Goal: Task Accomplishment & Management: Manage account settings

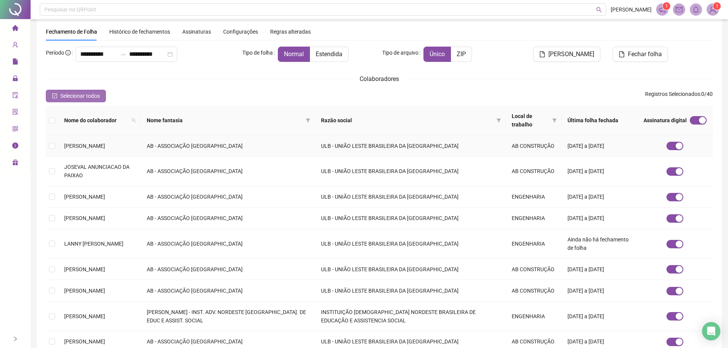
scroll to position [24, 0]
click at [82, 94] on span "Selecionar todos" at bounding box center [79, 96] width 39 height 8
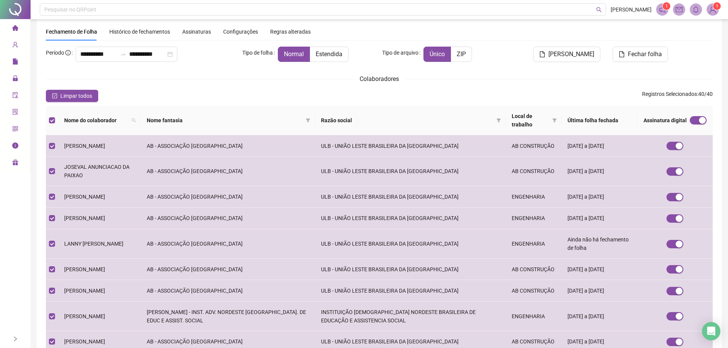
scroll to position [0, 0]
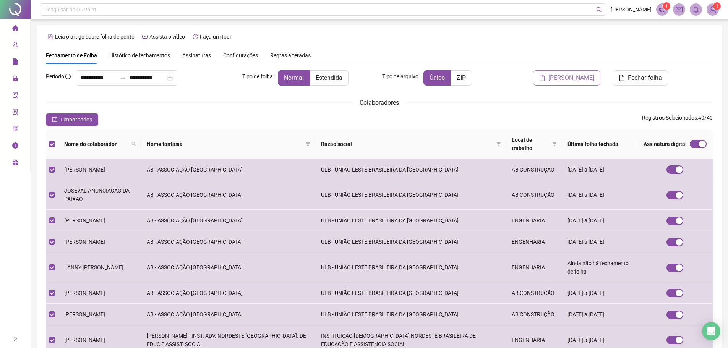
click at [586, 78] on span "Gerar espelho" at bounding box center [571, 77] width 46 height 9
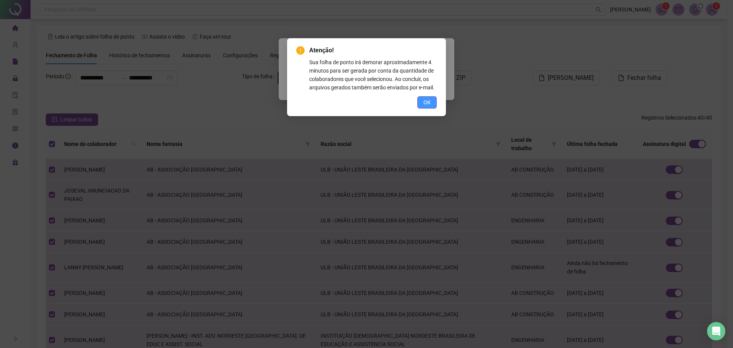
click at [427, 103] on span "OK" at bounding box center [427, 102] width 7 height 8
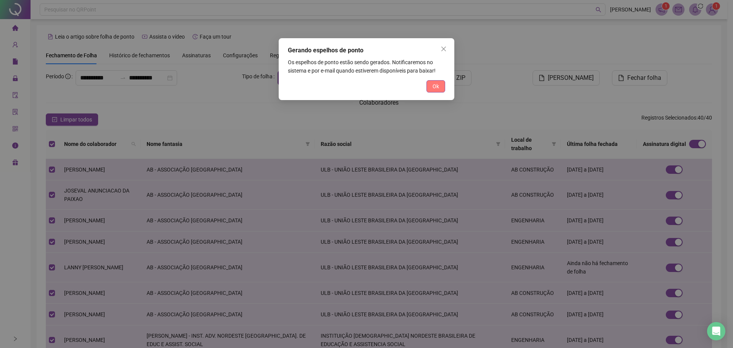
click at [432, 82] on button "Ok" at bounding box center [436, 86] width 19 height 12
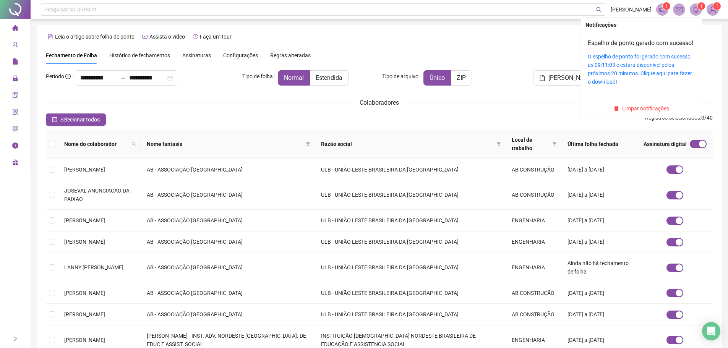
click at [697, 11] on icon "bell" at bounding box center [695, 9] width 7 height 7
click at [644, 63] on link "O espelho de ponto foi gerado com sucesso às 09:11:03 e estará disponível pelos…" at bounding box center [639, 68] width 104 height 31
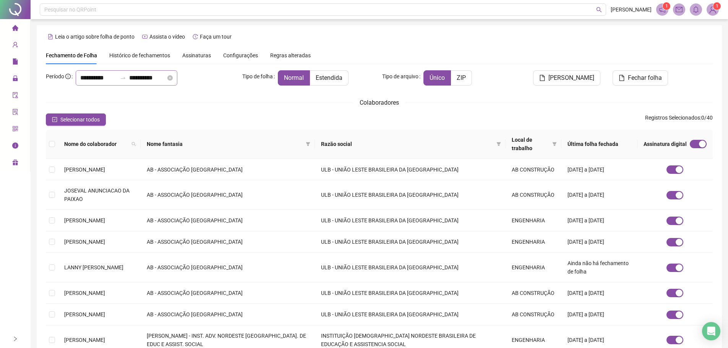
click at [79, 78] on div "**********" at bounding box center [127, 77] width 102 height 15
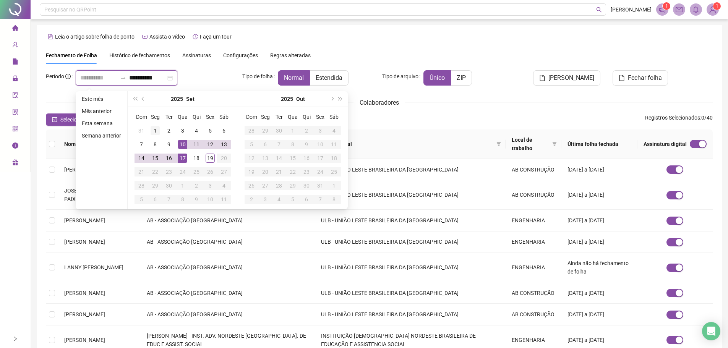
type input "**********"
click at [153, 126] on div "1" at bounding box center [154, 130] width 9 height 9
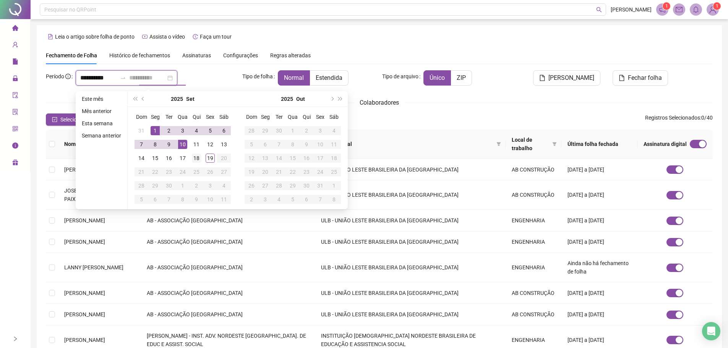
type input "**********"
click at [196, 162] on div "18" at bounding box center [196, 158] width 9 height 9
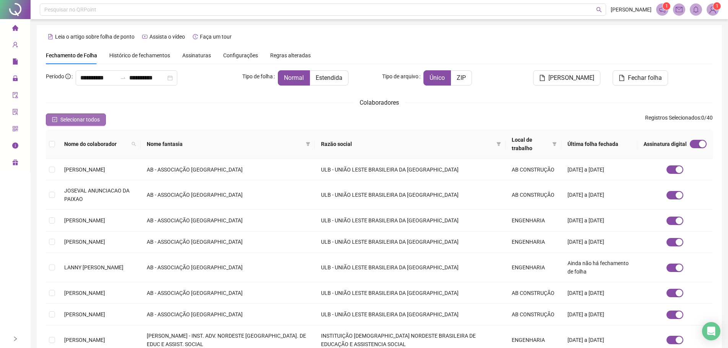
click at [56, 116] on button "Selecionar todos" at bounding box center [76, 119] width 60 height 12
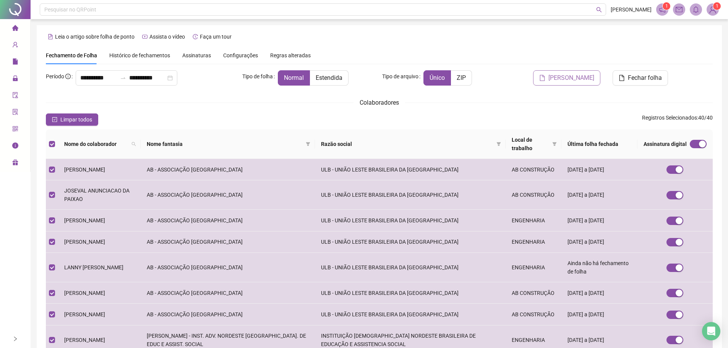
click at [569, 77] on span "Gerar espelho" at bounding box center [571, 77] width 46 height 9
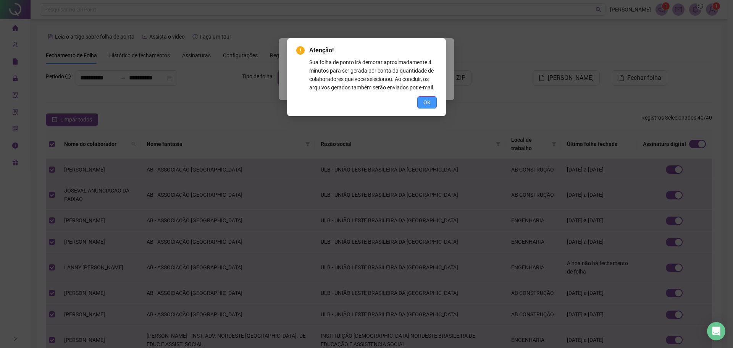
click at [421, 100] on button "OK" at bounding box center [426, 102] width 19 height 12
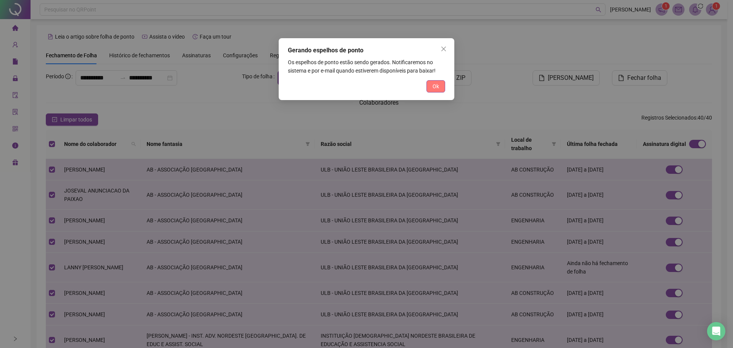
click at [438, 87] on span "Ok" at bounding box center [436, 86] width 6 height 8
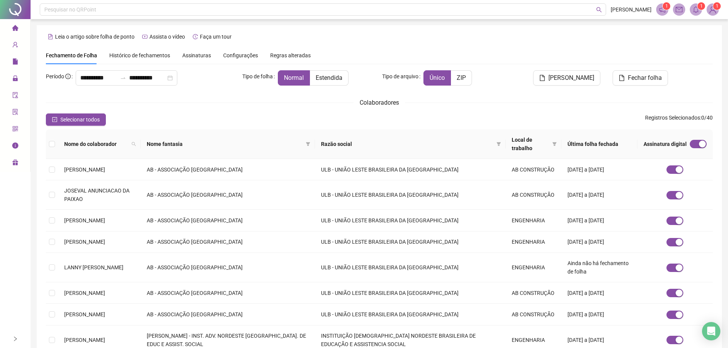
click at [696, 4] on span at bounding box center [695, 9] width 12 height 12
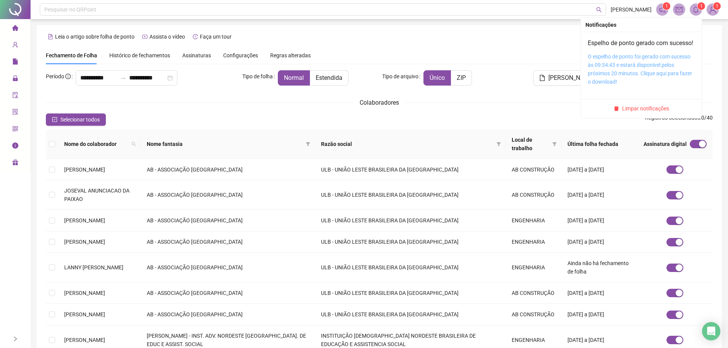
click at [649, 65] on link "O espelho de ponto foi gerado com sucesso às 09:34:43 e estará disponível pelos…" at bounding box center [639, 68] width 104 height 31
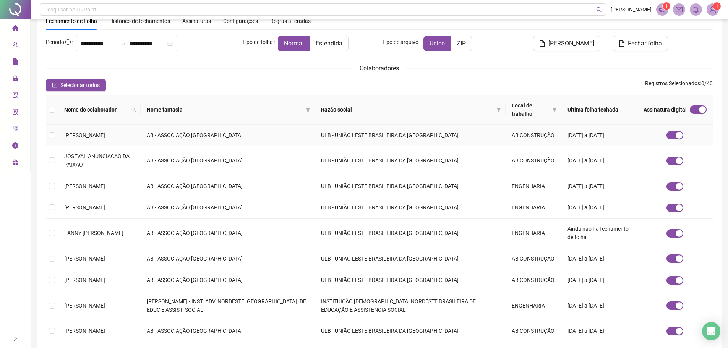
scroll to position [125, 0]
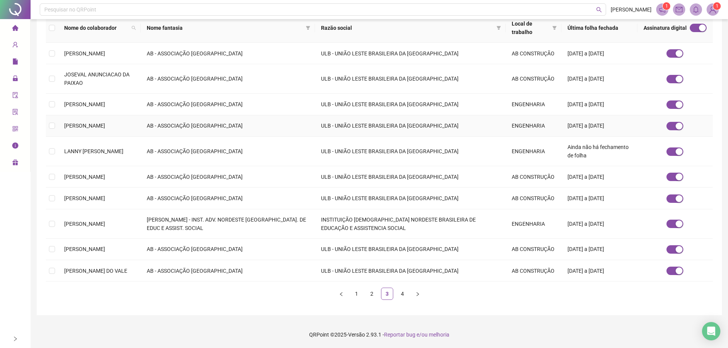
click at [105, 124] on span "[PERSON_NAME]" at bounding box center [84, 126] width 41 height 6
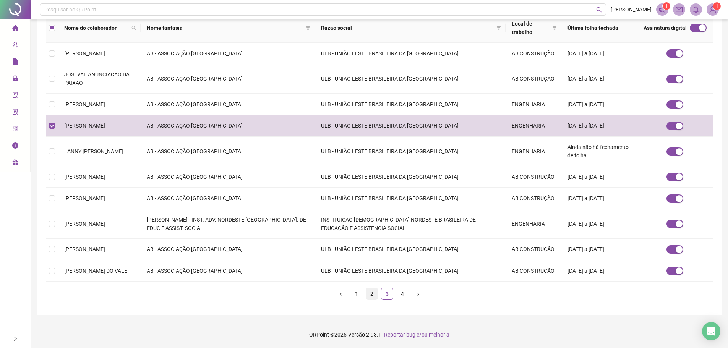
click at [372, 296] on link "2" at bounding box center [371, 293] width 11 height 11
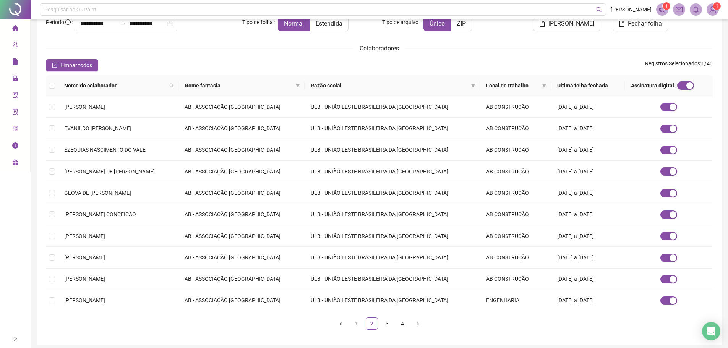
scroll to position [85, 0]
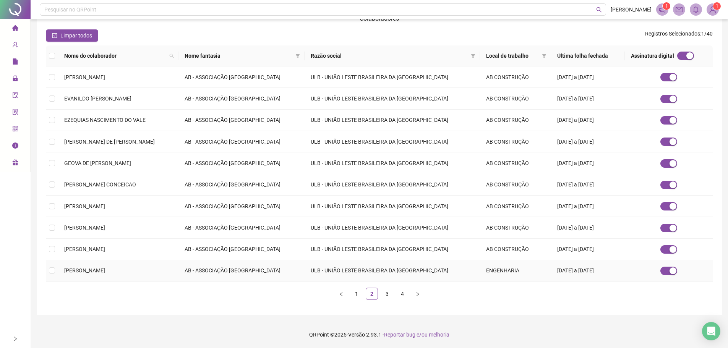
click at [90, 270] on span "[PERSON_NAME]" at bounding box center [84, 270] width 41 height 6
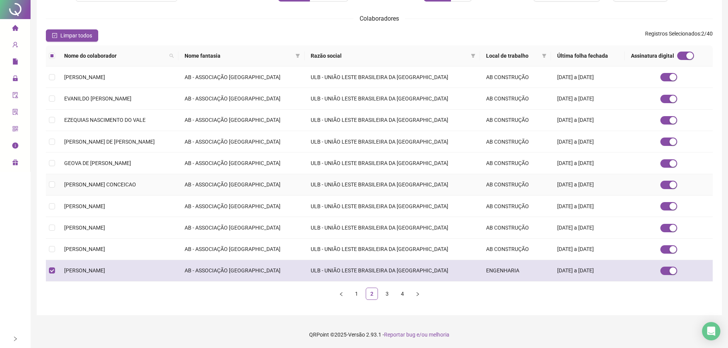
scroll to position [0, 0]
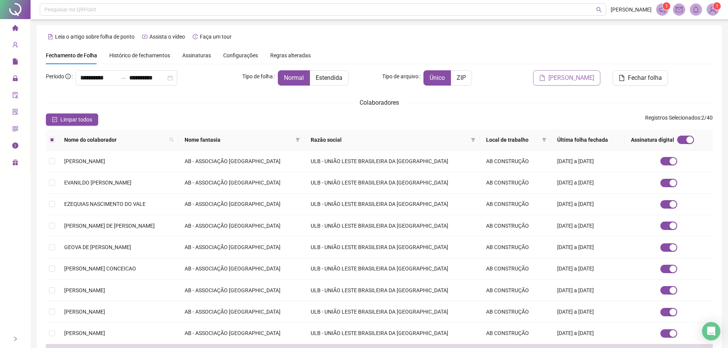
click at [574, 79] on span "Gerar espelho" at bounding box center [571, 77] width 46 height 9
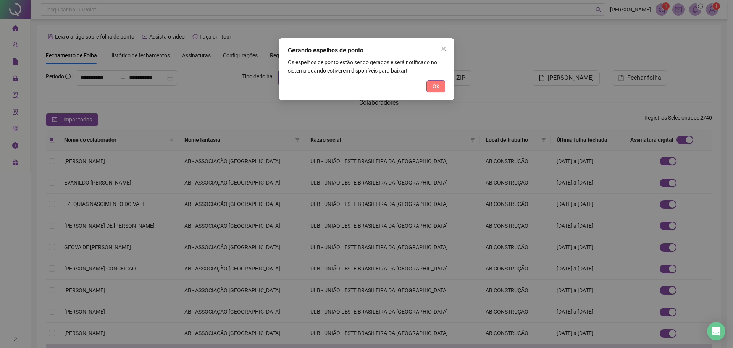
click at [430, 85] on button "Ok" at bounding box center [436, 86] width 19 height 12
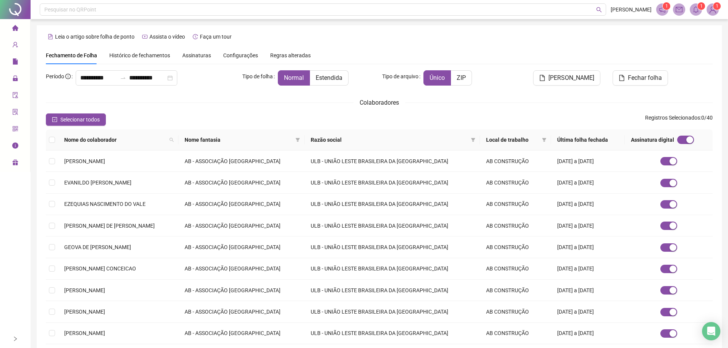
click at [691, 11] on span at bounding box center [695, 9] width 12 height 12
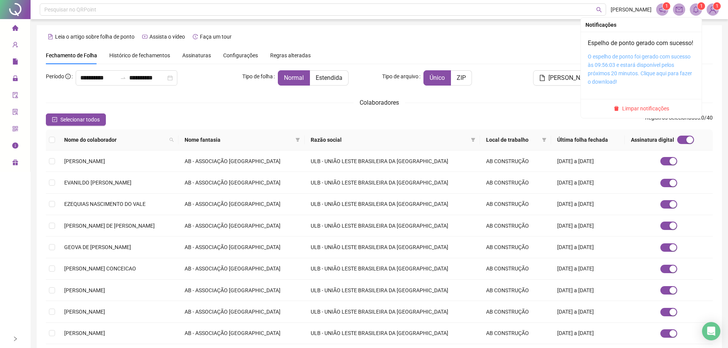
click at [619, 65] on link "O espelho de ponto foi gerado com sucesso às 09:56:03 e estará disponível pelos…" at bounding box center [639, 68] width 104 height 31
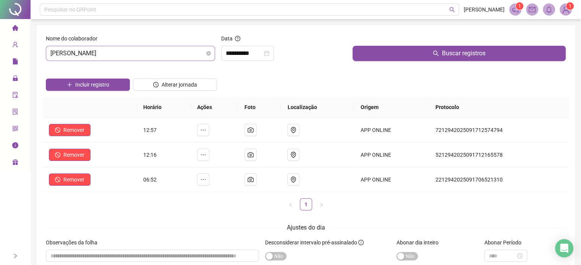
click at [162, 51] on span "[PERSON_NAME]" at bounding box center [130, 53] width 160 height 15
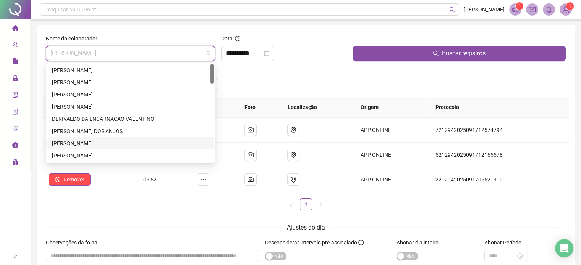
click at [90, 143] on div "[PERSON_NAME]" at bounding box center [130, 143] width 157 height 8
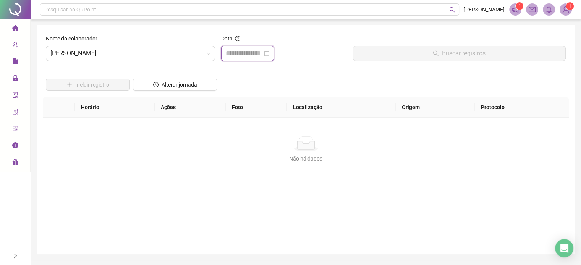
click at [246, 50] on input at bounding box center [244, 53] width 37 height 9
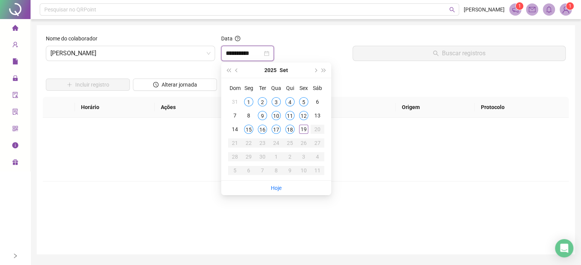
type input "**********"
click at [302, 116] on div "12" at bounding box center [303, 115] width 9 height 9
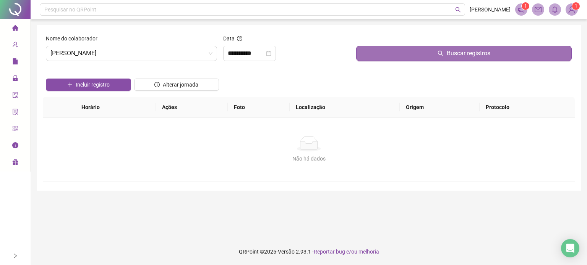
click at [394, 52] on button "Buscar registros" at bounding box center [463, 53] width 215 height 15
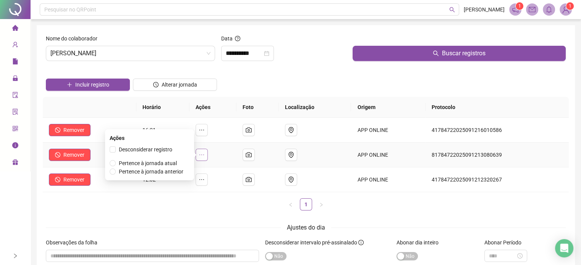
click at [201, 154] on button "button" at bounding box center [202, 155] width 12 height 12
click at [150, 150] on span "Desconsiderar registro" at bounding box center [145, 150] width 53 height 6
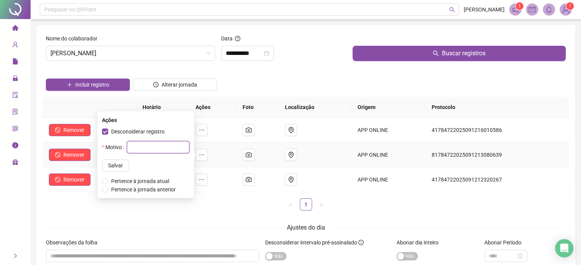
click at [151, 150] on input "text" at bounding box center [158, 147] width 63 height 12
type input "*"
click at [108, 164] on span "Salvar" at bounding box center [115, 166] width 15 height 8
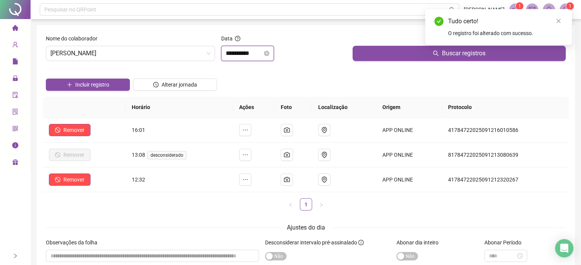
click at [247, 57] on input "**********" at bounding box center [244, 53] width 37 height 9
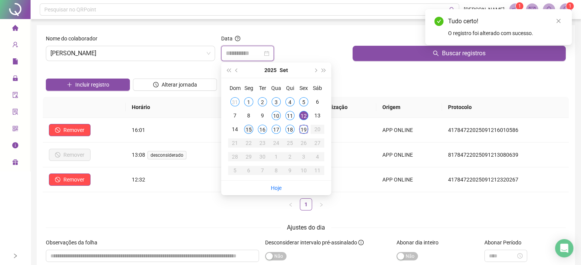
type input "**********"
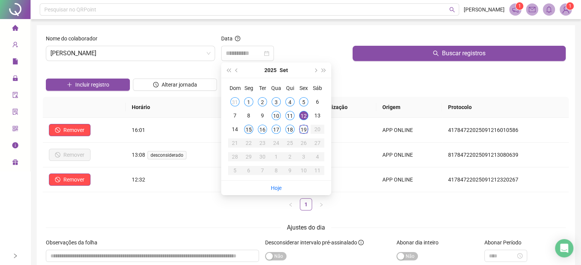
click at [247, 128] on div "15" at bounding box center [248, 129] width 9 height 9
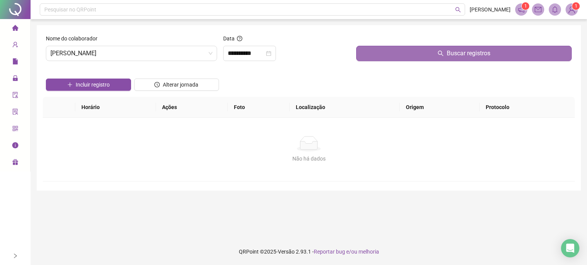
click at [414, 55] on button "Buscar registros" at bounding box center [463, 53] width 215 height 15
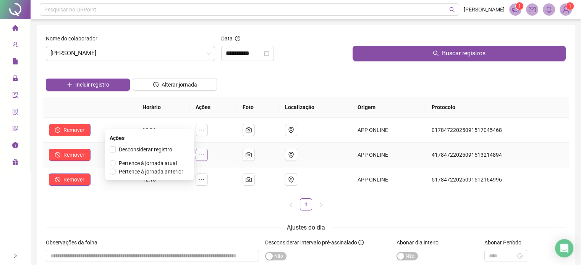
click at [205, 158] on icon "ellipsis" at bounding box center [202, 155] width 6 height 6
click at [162, 148] on span "Desconsiderar registro" at bounding box center [145, 150] width 53 height 6
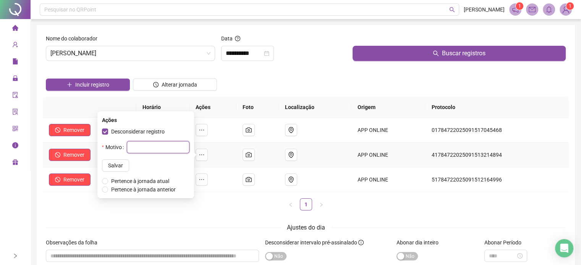
click at [158, 149] on input "text" at bounding box center [158, 147] width 63 height 12
type input "*"
click at [108, 165] on span "Salvar" at bounding box center [115, 166] width 15 height 8
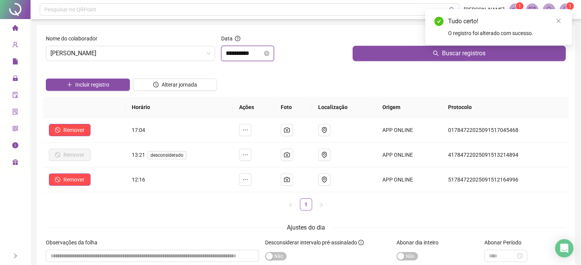
click at [262, 51] on input "**********" at bounding box center [244, 53] width 37 height 9
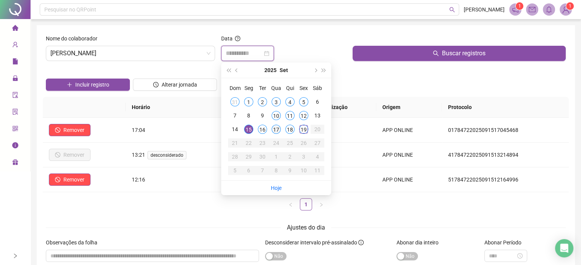
type input "**********"
click at [276, 128] on div "17" at bounding box center [276, 129] width 9 height 9
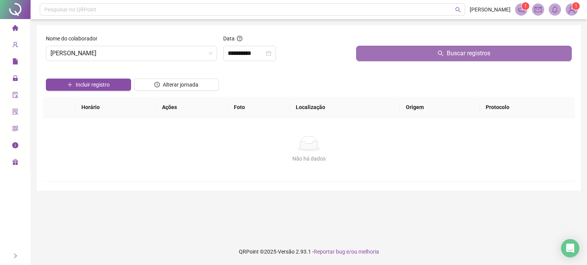
click at [370, 58] on button "Buscar registros" at bounding box center [463, 53] width 215 height 15
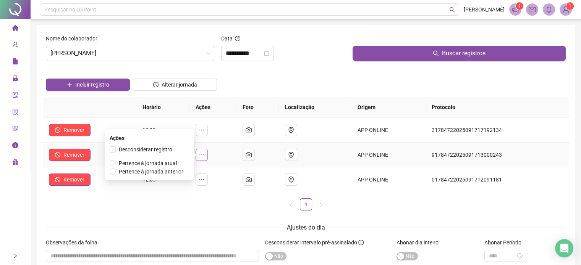
click at [204, 158] on icon "ellipsis" at bounding box center [202, 155] width 6 height 6
click at [163, 149] on span "Desconsiderar registro" at bounding box center [145, 150] width 53 height 6
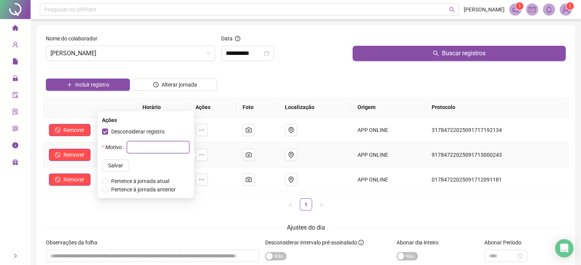
click at [167, 151] on input "text" at bounding box center [158, 147] width 63 height 12
type input "*"
click at [110, 168] on span "Salvar" at bounding box center [115, 166] width 15 height 8
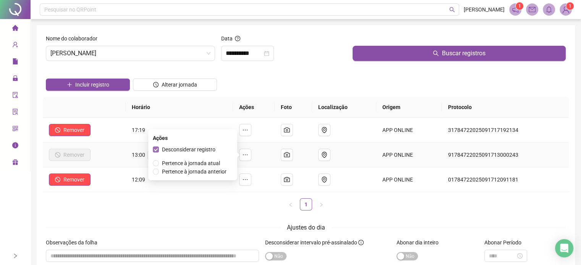
click at [194, 148] on span "Desconsiderar registro" at bounding box center [188, 150] width 53 height 6
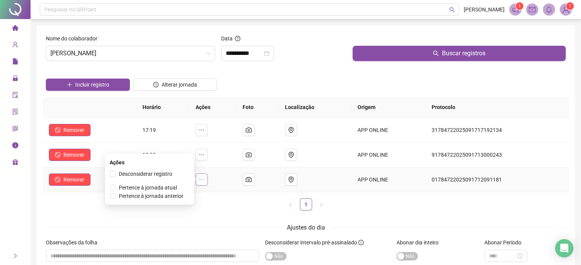
click at [205, 181] on icon "ellipsis" at bounding box center [202, 180] width 6 height 6
click at [152, 176] on span "Desconsiderar registro" at bounding box center [145, 174] width 53 height 6
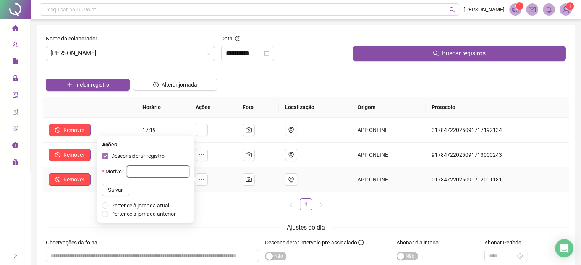
click at [152, 176] on input "text" at bounding box center [158, 172] width 63 height 12
click at [210, 207] on ul "1" at bounding box center [306, 205] width 526 height 12
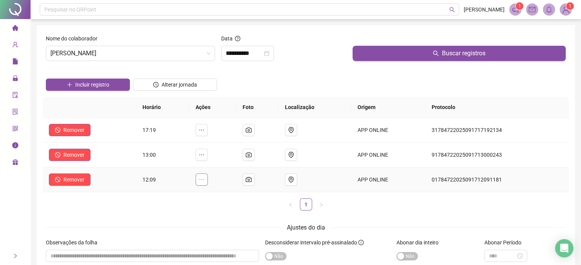
click at [199, 179] on button "button" at bounding box center [202, 180] width 12 height 12
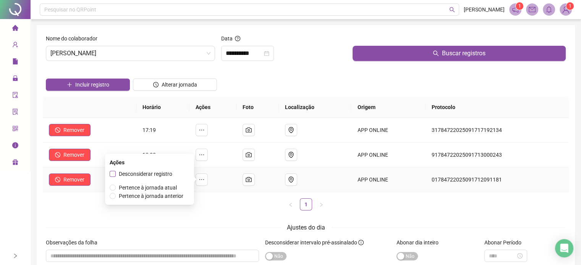
click at [127, 175] on span "Desconsiderar registro" at bounding box center [145, 174] width 53 height 6
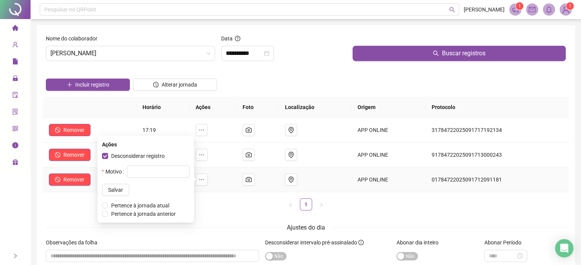
click at [127, 178] on p "Motivo Salvar" at bounding box center [145, 181] width 87 height 31
click at [129, 172] on input "text" at bounding box center [158, 172] width 63 height 12
type input "*"
click at [108, 188] on span "Salvar" at bounding box center [115, 190] width 15 height 8
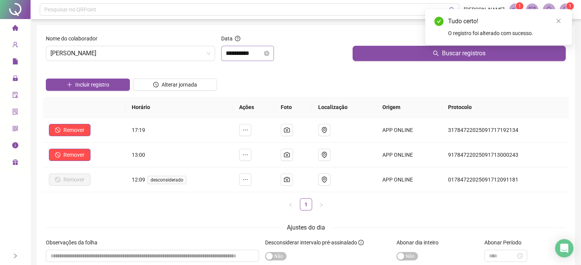
click at [257, 47] on div "**********" at bounding box center [247, 53] width 53 height 15
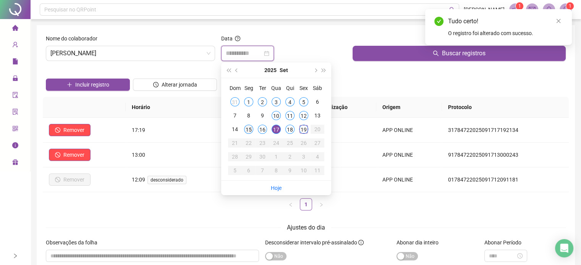
type input "**********"
click at [249, 127] on div "15" at bounding box center [248, 129] width 9 height 9
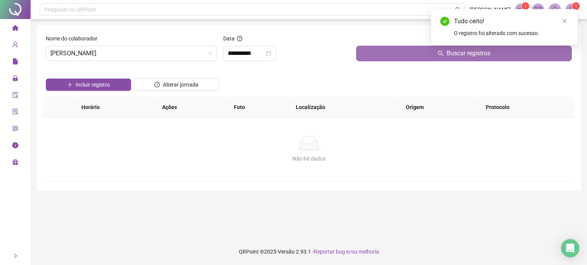
click at [366, 53] on button "Buscar registros" at bounding box center [463, 53] width 215 height 15
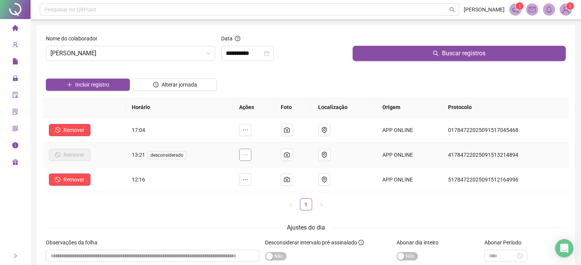
click at [251, 157] on button "button" at bounding box center [245, 155] width 12 height 12
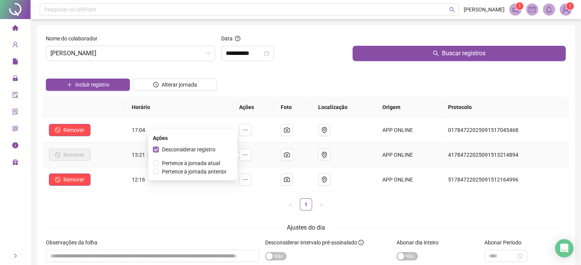
click at [209, 150] on span "Desconsiderar registro" at bounding box center [188, 150] width 53 height 6
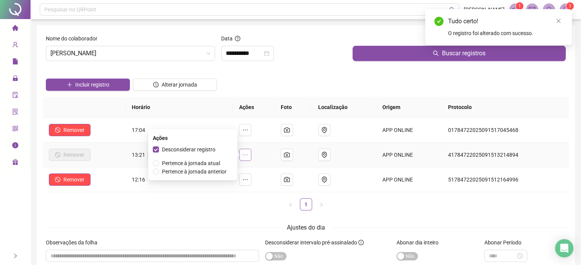
click at [247, 155] on icon "ellipsis" at bounding box center [245, 155] width 5 height 1
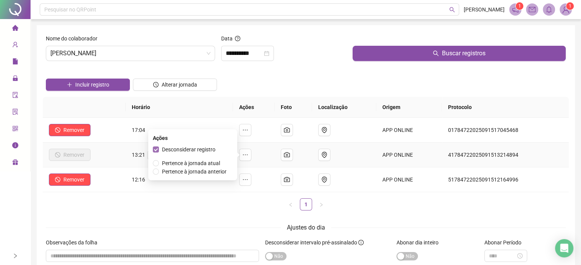
click at [191, 151] on span "Desconsiderar registro" at bounding box center [188, 150] width 53 height 6
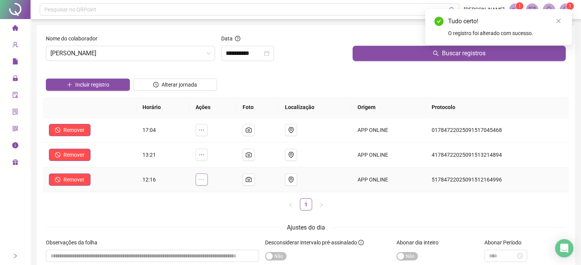
click at [205, 178] on icon "ellipsis" at bounding box center [202, 180] width 6 height 6
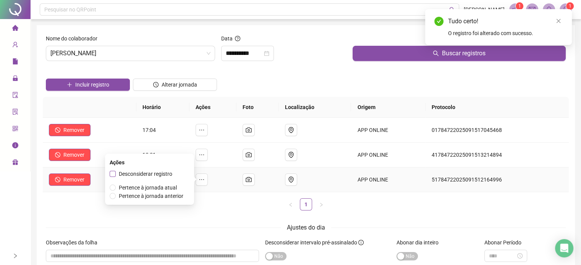
click at [167, 172] on span "Desconsiderar registro" at bounding box center [145, 174] width 53 height 6
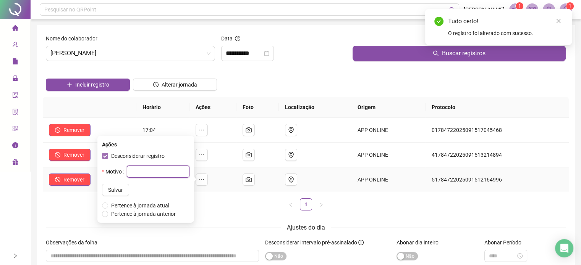
click at [167, 172] on input "text" at bounding box center [158, 172] width 63 height 12
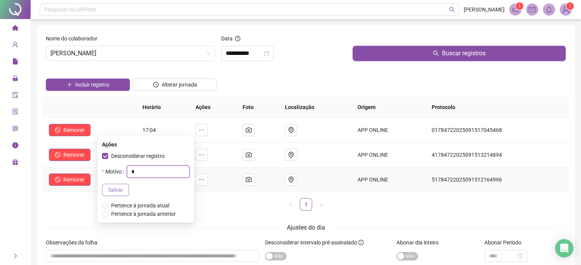
type input "*"
click at [108, 191] on span "Salvar" at bounding box center [115, 190] width 15 height 8
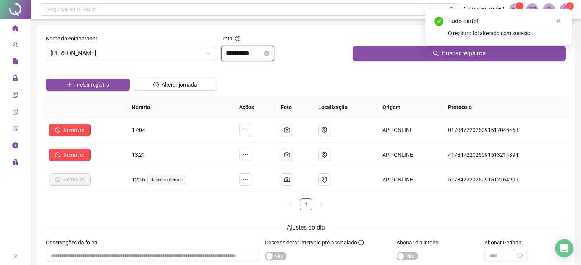
click at [244, 52] on input "**********" at bounding box center [244, 53] width 37 height 9
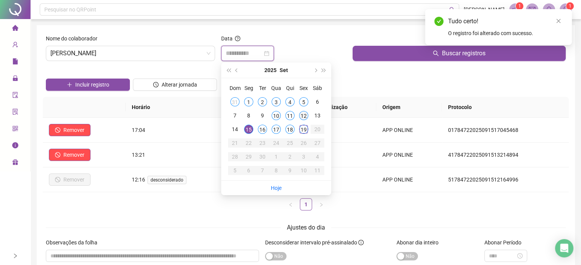
type input "**********"
click at [302, 115] on div "12" at bounding box center [303, 115] width 9 height 9
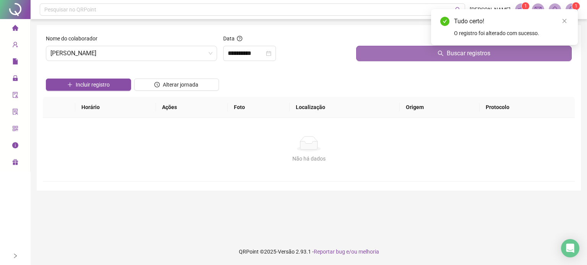
click at [379, 53] on button "Buscar registros" at bounding box center [463, 53] width 215 height 15
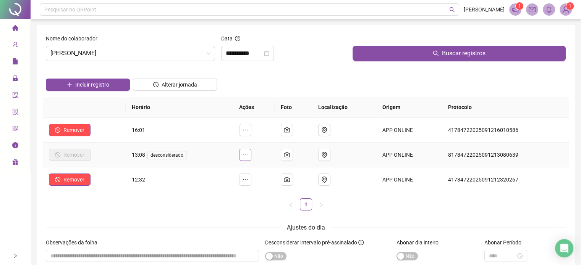
click at [244, 157] on icon "ellipsis" at bounding box center [245, 155] width 6 height 6
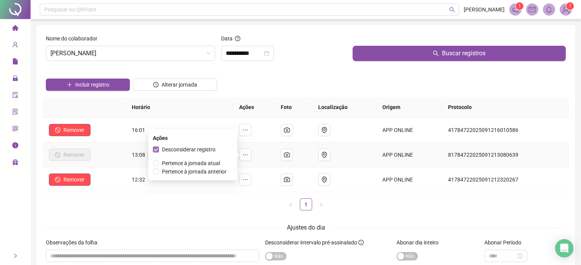
click at [183, 150] on span "Desconsiderar registro" at bounding box center [188, 150] width 53 height 6
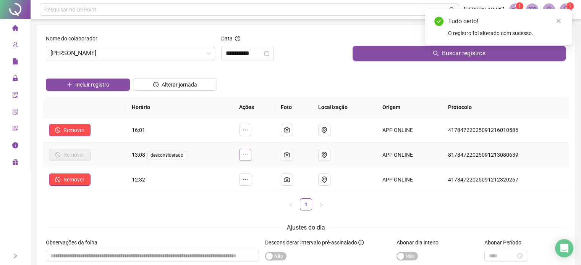
click at [251, 154] on button "button" at bounding box center [245, 155] width 12 height 12
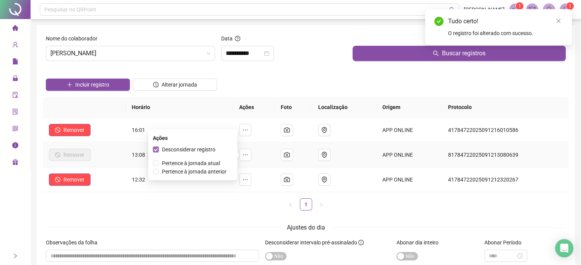
click at [192, 149] on span "Desconsiderar registro" at bounding box center [188, 150] width 53 height 6
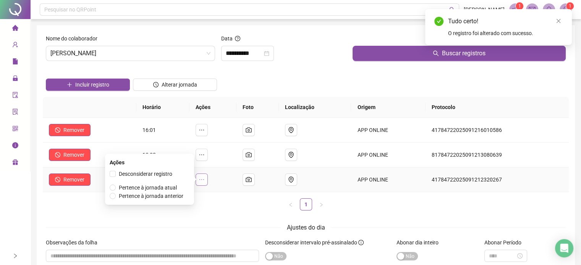
click at [199, 177] on button "button" at bounding box center [202, 180] width 12 height 12
click at [153, 176] on span "Desconsiderar registro" at bounding box center [145, 174] width 53 height 6
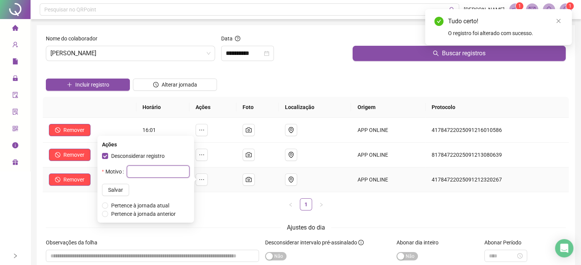
click at [153, 176] on input "text" at bounding box center [158, 172] width 63 height 12
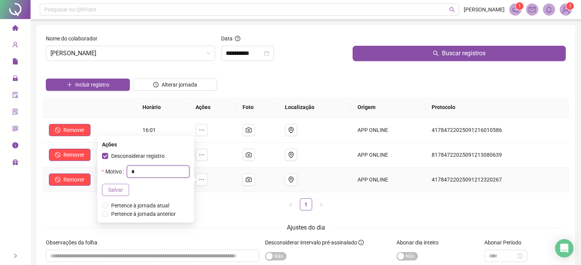
type input "*"
click at [110, 188] on span "Salvar" at bounding box center [115, 190] width 15 height 8
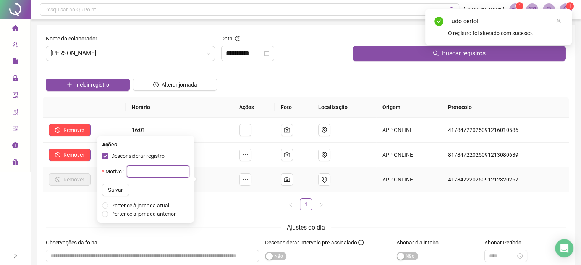
click at [152, 170] on input "text" at bounding box center [158, 172] width 63 height 12
click at [258, 237] on div "Ajustes do dia Observações da folha Desconsiderar intervalo pré-assinalado Sim …" at bounding box center [306, 252] width 520 height 58
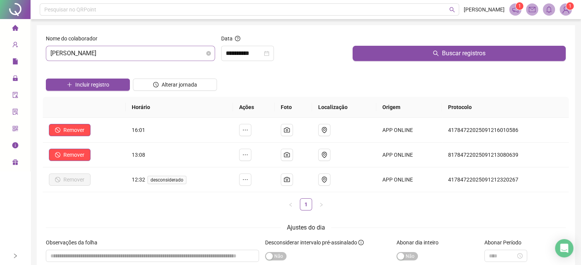
click at [138, 52] on span "[PERSON_NAME]" at bounding box center [130, 53] width 160 height 15
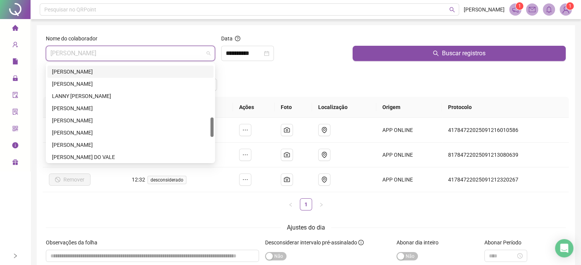
scroll to position [306, 0]
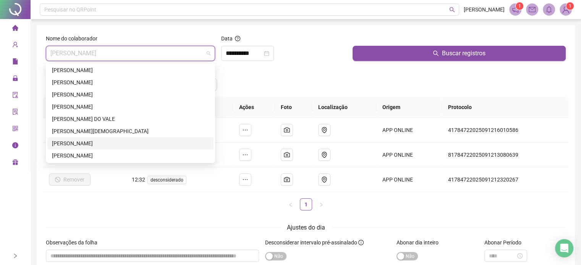
click at [97, 142] on div "[PERSON_NAME]" at bounding box center [130, 143] width 157 height 8
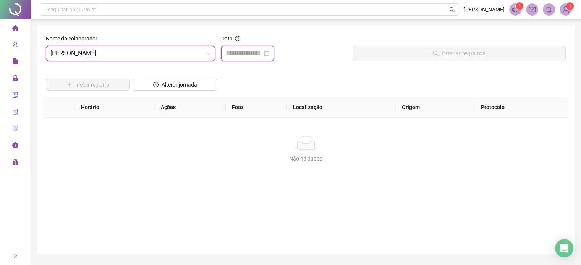
click at [238, 50] on input at bounding box center [244, 53] width 37 height 9
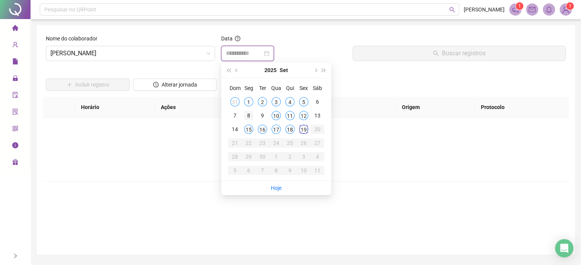
type input "**********"
click at [250, 114] on div "8" at bounding box center [248, 115] width 9 height 9
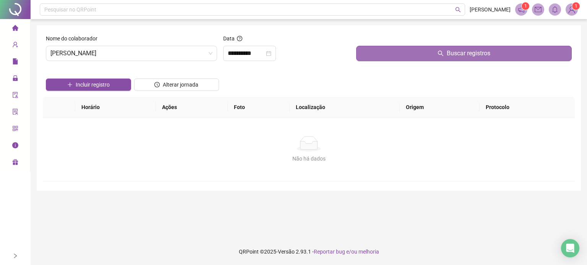
click at [376, 56] on button "Buscar registros" at bounding box center [463, 53] width 215 height 15
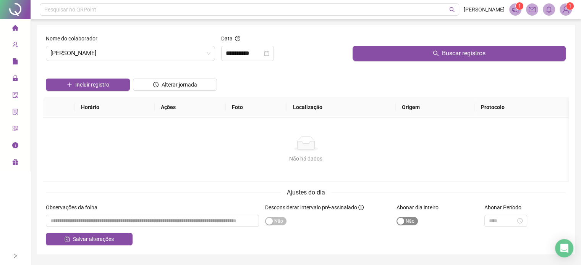
click at [402, 221] on div "button" at bounding box center [400, 221] width 7 height 7
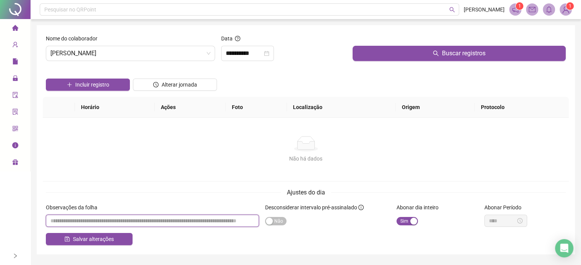
click at [221, 223] on input "textarea" at bounding box center [152, 221] width 213 height 12
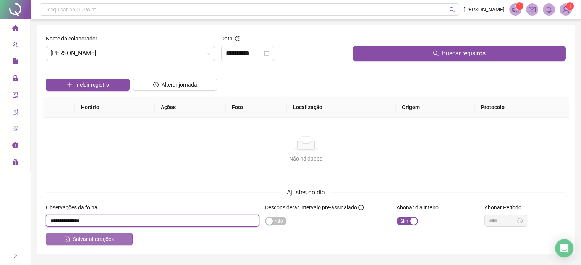
type input "**********"
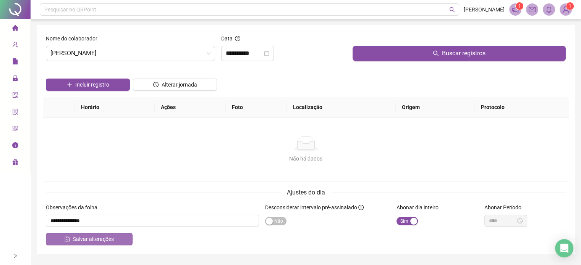
click at [82, 241] on span "Salvar alterações" at bounding box center [93, 239] width 41 height 8
click at [247, 54] on input "**********" at bounding box center [244, 53] width 37 height 9
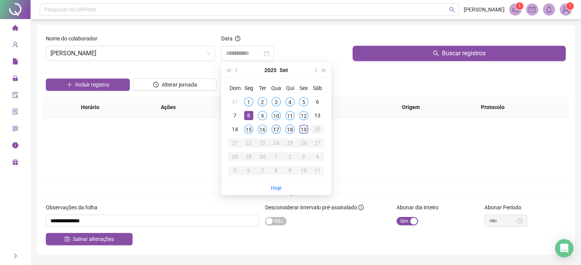
click at [277, 131] on div "17" at bounding box center [276, 129] width 9 height 9
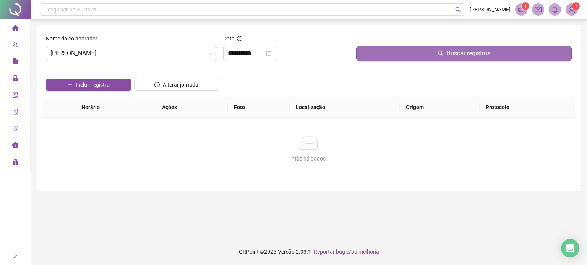
click at [394, 49] on button "Buscar registros" at bounding box center [463, 53] width 215 height 15
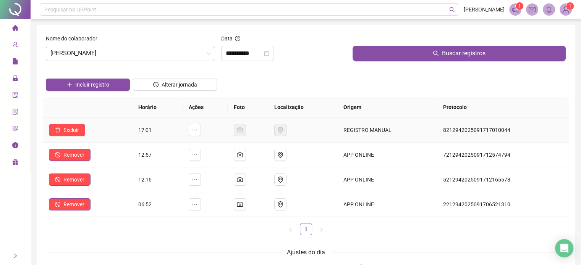
click at [76, 137] on td "Excluir" at bounding box center [87, 130] width 89 height 25
click at [71, 129] on span "Excluir" at bounding box center [71, 130] width 16 height 8
click at [94, 108] on span "Sim" at bounding box center [92, 110] width 9 height 8
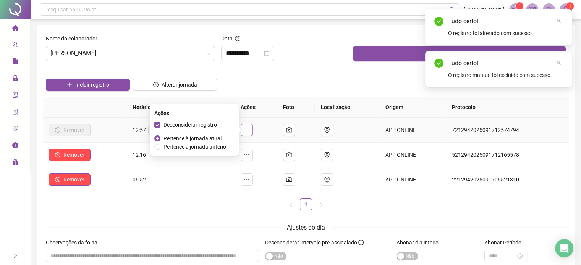
click at [245, 131] on button "button" at bounding box center [247, 130] width 12 height 12
click at [198, 122] on span "Desconsiderar registro" at bounding box center [189, 125] width 53 height 6
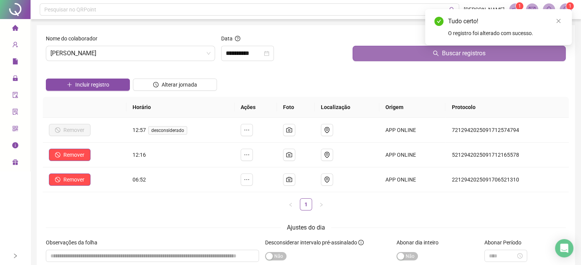
click at [378, 53] on button "Buscar registros" at bounding box center [459, 53] width 213 height 15
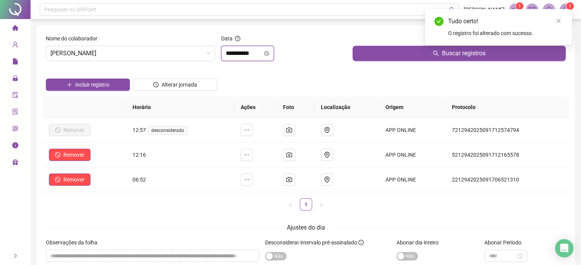
click at [231, 57] on input "**********" at bounding box center [244, 53] width 37 height 9
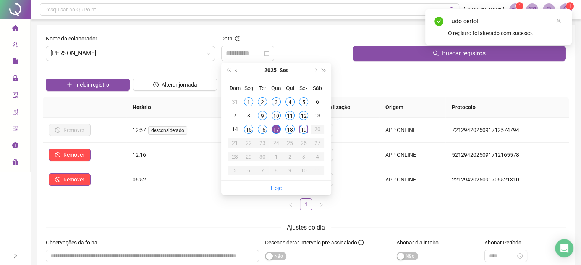
drag, startPoint x: 286, startPoint y: 131, endPoint x: 318, endPoint y: 113, distance: 36.9
click at [286, 131] on div "18" at bounding box center [289, 129] width 9 height 9
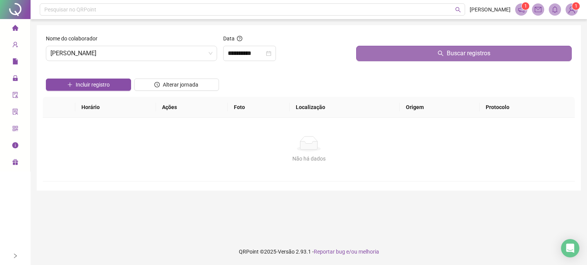
click at [388, 51] on button "Buscar registros" at bounding box center [463, 53] width 215 height 15
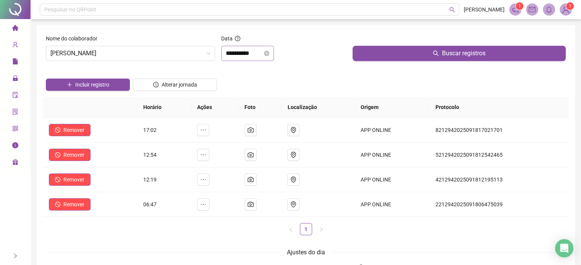
click at [238, 58] on div "**********" at bounding box center [247, 53] width 53 height 15
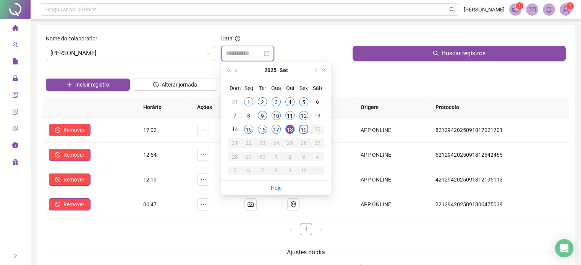
type input "**********"
click at [280, 129] on div "17" at bounding box center [276, 129] width 9 height 9
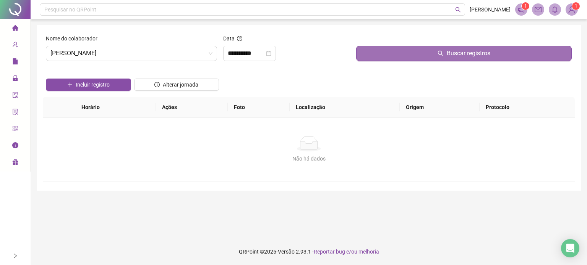
click at [391, 54] on button "Buscar registros" at bounding box center [463, 53] width 215 height 15
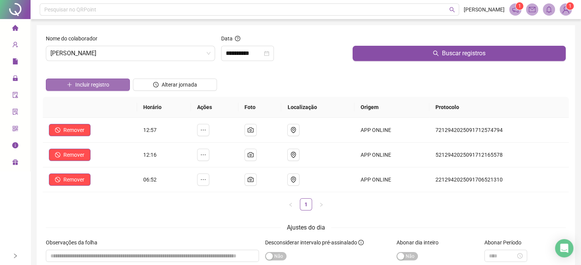
click at [96, 87] on span "Incluir registro" at bounding box center [92, 85] width 34 height 8
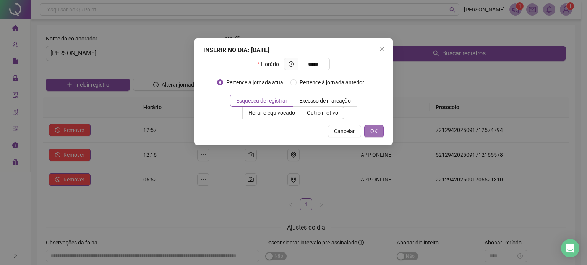
type input "*****"
click at [373, 129] on span "OK" at bounding box center [373, 131] width 7 height 8
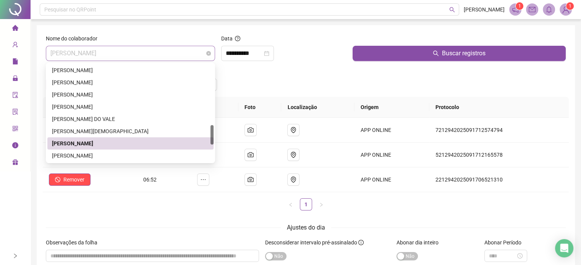
click at [105, 52] on span "[PERSON_NAME]" at bounding box center [130, 53] width 160 height 15
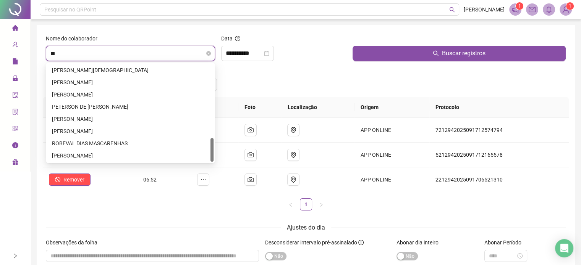
scroll to position [73, 0]
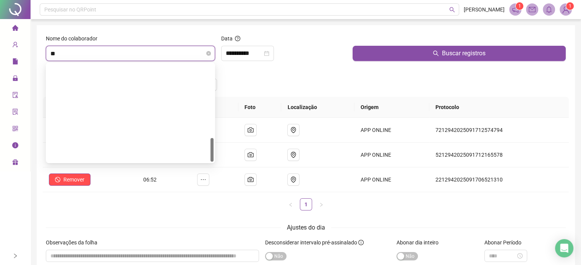
type input "***"
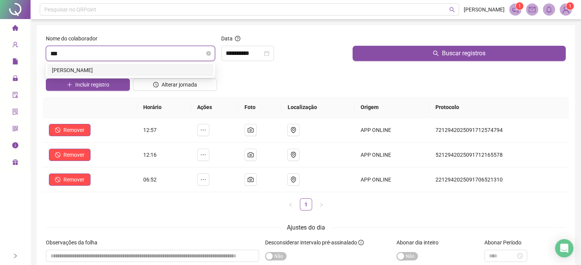
scroll to position [0, 0]
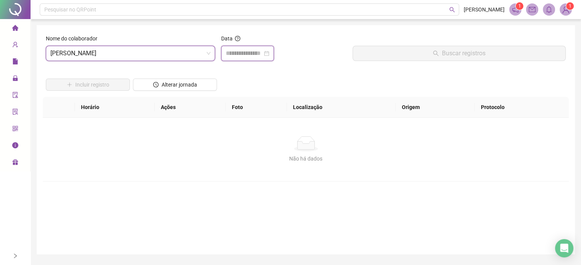
click at [249, 51] on input at bounding box center [244, 53] width 37 height 9
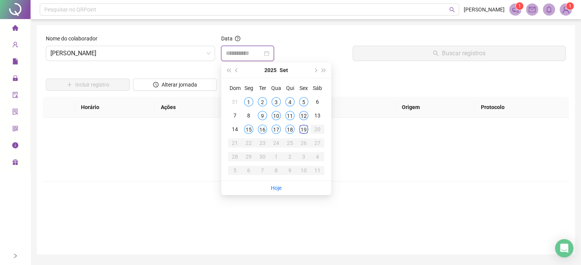
type input "**********"
click at [302, 113] on div "12" at bounding box center [303, 115] width 9 height 9
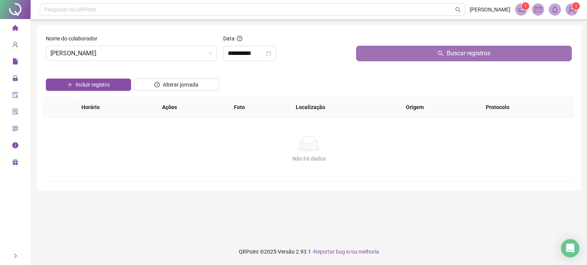
click at [388, 55] on button "Buscar registros" at bounding box center [463, 53] width 215 height 15
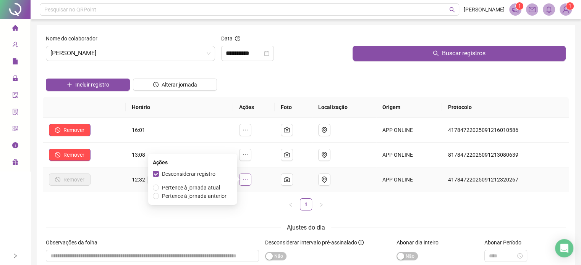
click at [248, 178] on icon "ellipsis" at bounding box center [245, 180] width 6 height 6
click at [177, 174] on span "Desconsiderar registro" at bounding box center [188, 174] width 53 height 6
click at [250, 184] on button "button" at bounding box center [245, 180] width 12 height 12
click at [211, 174] on span "Desconsiderar registro" at bounding box center [188, 174] width 53 height 6
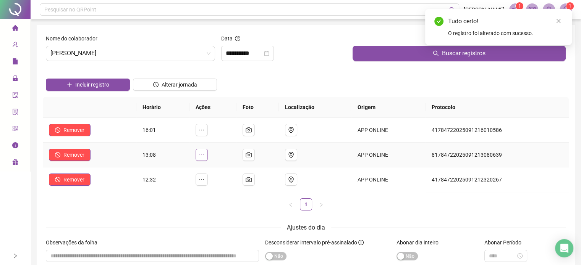
click at [203, 157] on icon "ellipsis" at bounding box center [202, 155] width 6 height 6
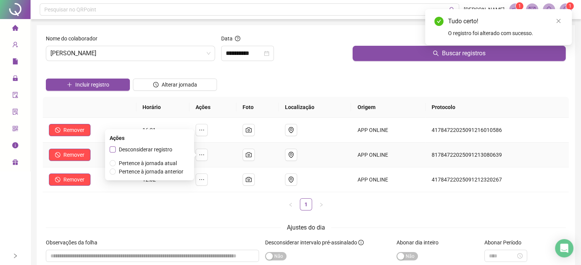
click at [142, 150] on span "Desconsiderar registro" at bounding box center [145, 150] width 53 height 6
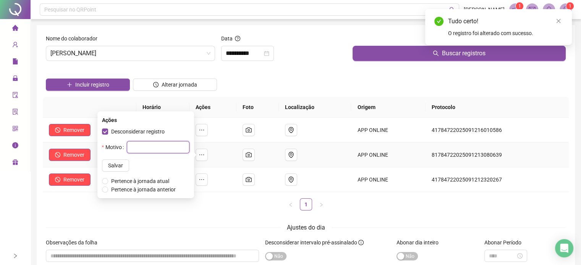
click at [143, 150] on input "text" at bounding box center [158, 147] width 63 height 12
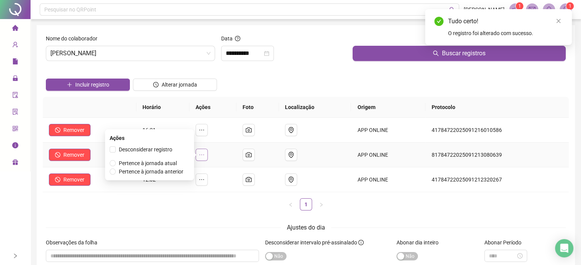
click at [202, 157] on icon "ellipsis" at bounding box center [202, 155] width 6 height 6
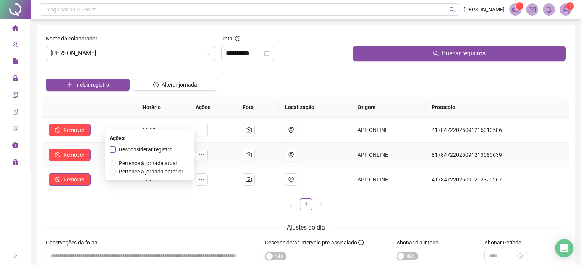
click at [119, 149] on span "Desconsiderar registro" at bounding box center [145, 150] width 53 height 6
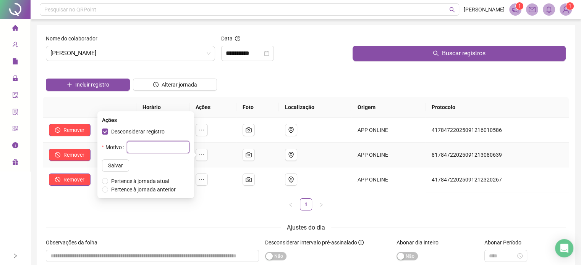
click at [132, 146] on input "text" at bounding box center [158, 147] width 63 height 12
type input "*"
click at [115, 163] on button "Salvar" at bounding box center [115, 166] width 27 height 12
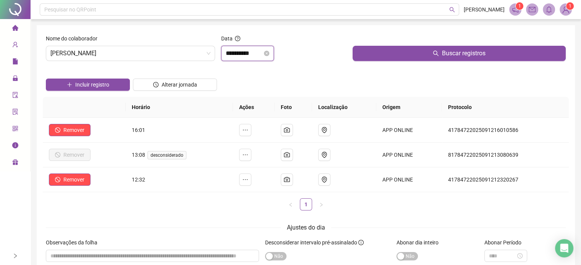
click at [246, 56] on input "**********" at bounding box center [244, 53] width 37 height 9
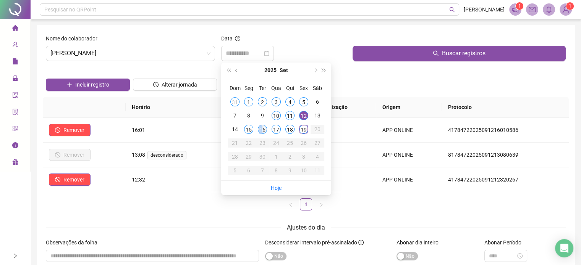
drag, startPoint x: 263, startPoint y: 130, endPoint x: 258, endPoint y: 128, distance: 5.3
click at [258, 128] on div "16" at bounding box center [262, 129] width 9 height 9
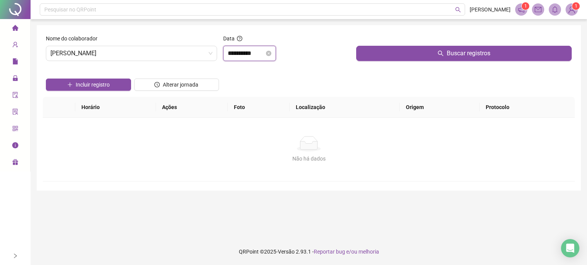
click at [251, 54] on input "**********" at bounding box center [246, 53] width 37 height 9
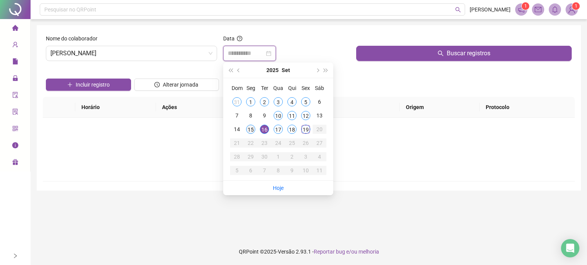
type input "**********"
click at [254, 131] on div "15" at bounding box center [250, 129] width 9 height 9
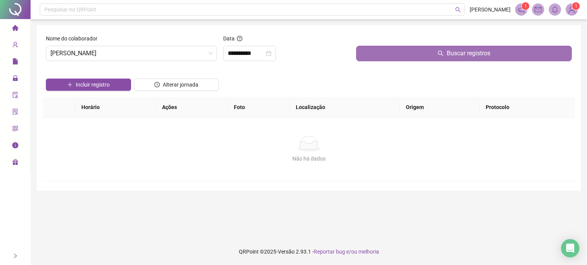
click at [398, 54] on button "Buscar registros" at bounding box center [463, 53] width 215 height 15
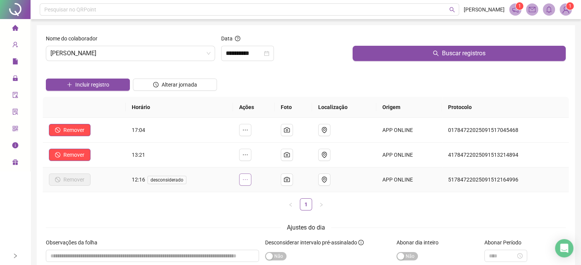
click at [247, 180] on icon "ellipsis" at bounding box center [245, 180] width 6 height 6
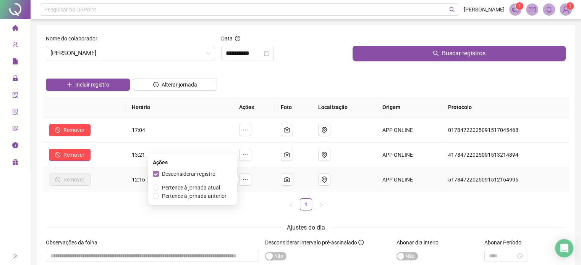
click at [192, 172] on span "Desconsiderar registro" at bounding box center [188, 174] width 53 height 6
click at [248, 183] on icon "ellipsis" at bounding box center [245, 180] width 6 height 6
click at [196, 174] on span "Desconsiderar registro" at bounding box center [188, 174] width 53 height 6
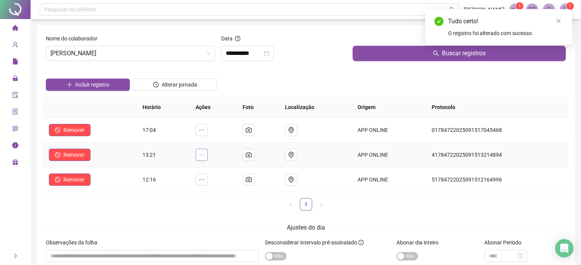
click at [205, 154] on icon "ellipsis" at bounding box center [202, 155] width 6 height 6
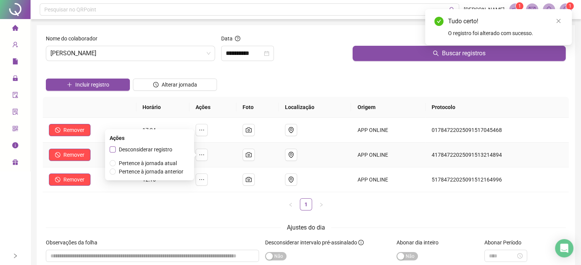
click at [154, 151] on span "Desconsiderar registro" at bounding box center [145, 150] width 53 height 6
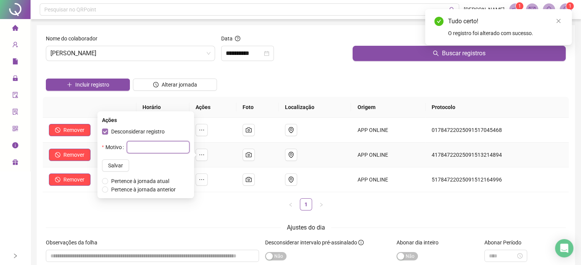
click at [154, 151] on input "text" at bounding box center [158, 147] width 63 height 12
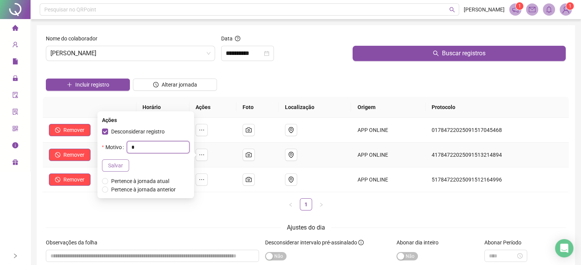
type input "*"
click at [108, 162] on span "Salvar" at bounding box center [115, 166] width 15 height 8
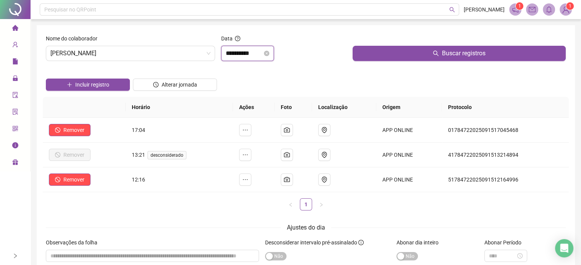
click at [236, 53] on input "**********" at bounding box center [244, 53] width 37 height 9
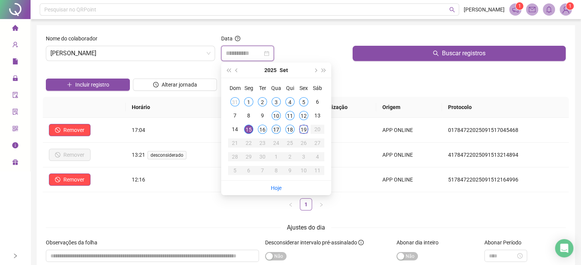
type input "**********"
click at [278, 128] on div "17" at bounding box center [276, 129] width 9 height 9
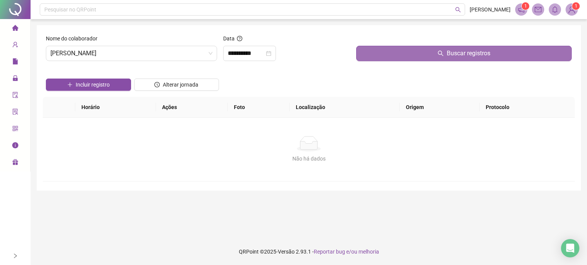
click at [368, 56] on button "Buscar registros" at bounding box center [463, 53] width 215 height 15
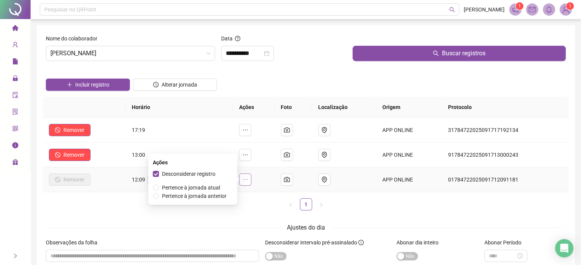
click at [247, 183] on button "button" at bounding box center [245, 180] width 12 height 12
click at [173, 172] on span "Desconsiderar registro" at bounding box center [188, 174] width 53 height 6
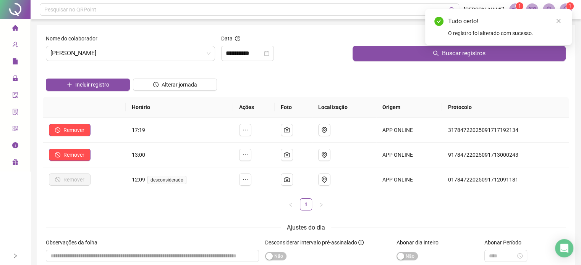
click at [249, 192] on td at bounding box center [254, 180] width 42 height 25
click at [248, 180] on icon "ellipsis" at bounding box center [245, 180] width 6 height 6
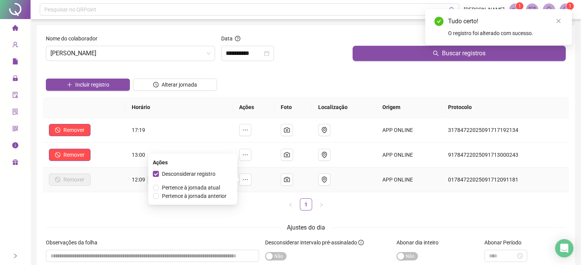
click at [199, 178] on div "Desconsiderar registro Pertence à jornada atual Pertence à jornada anterior" at bounding box center [193, 185] width 80 height 31
click at [197, 175] on span "Desconsiderar registro" at bounding box center [188, 174] width 53 height 6
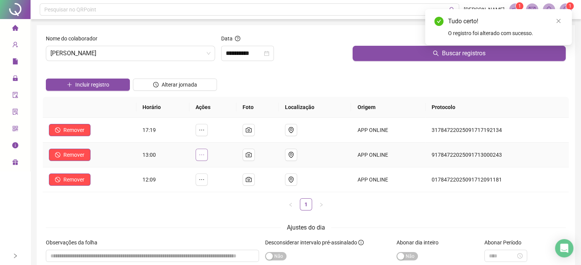
click at [199, 154] on button "button" at bounding box center [202, 155] width 12 height 12
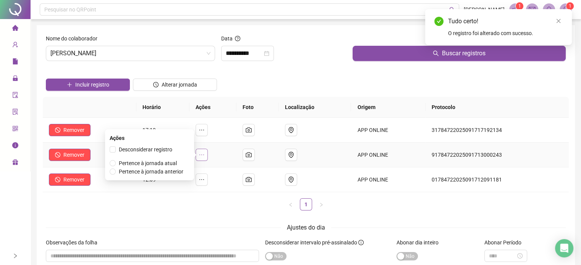
click at [204, 159] on button "button" at bounding box center [202, 155] width 12 height 12
click at [163, 150] on span "Desconsiderar registro" at bounding box center [145, 150] width 53 height 6
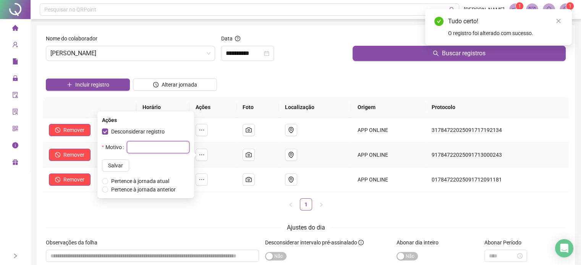
click at [161, 150] on input "text" at bounding box center [158, 147] width 63 height 12
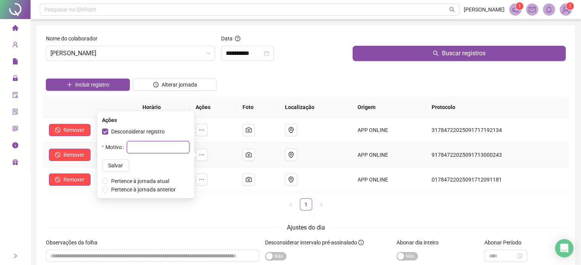
type input "*"
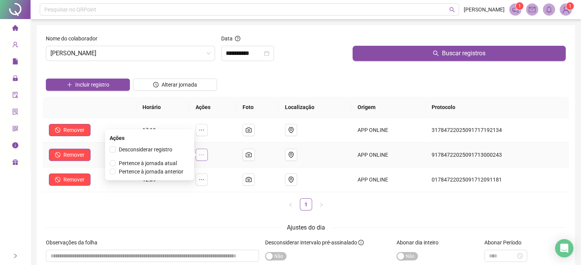
click at [205, 153] on icon "ellipsis" at bounding box center [202, 155] width 6 height 6
click at [146, 144] on div "Ações Desconsiderar registro Pertence à jornada atual [GEOGRAPHIC_DATA] à jorna…" at bounding box center [149, 154] width 89 height 51
click at [147, 148] on span "Desconsiderar registro" at bounding box center [145, 150] width 53 height 6
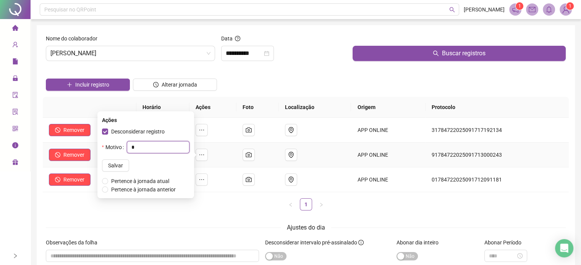
click at [148, 152] on input "*" at bounding box center [158, 147] width 63 height 12
type input "**"
click at [111, 163] on span "Salvar" at bounding box center [115, 166] width 15 height 8
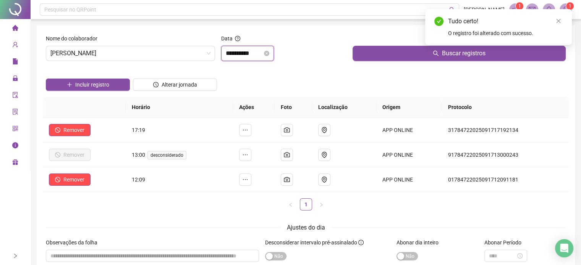
click at [257, 55] on input "**********" at bounding box center [244, 53] width 37 height 9
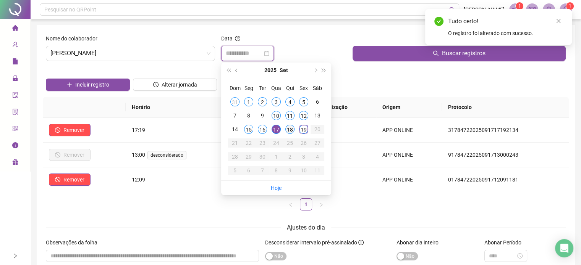
type input "**********"
click at [290, 131] on div "18" at bounding box center [289, 129] width 9 height 9
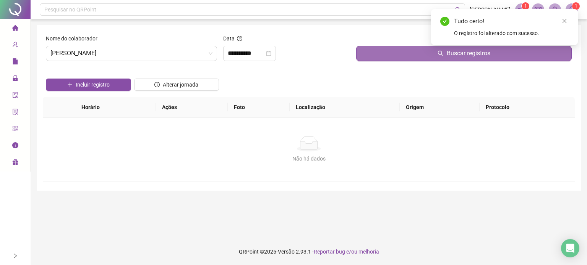
click at [374, 59] on button "Buscar registros" at bounding box center [463, 53] width 215 height 15
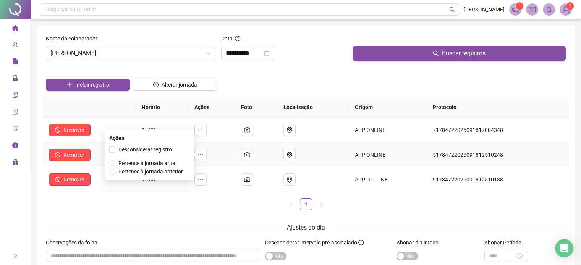
click at [210, 153] on td at bounding box center [211, 155] width 47 height 25
click at [202, 151] on button "button" at bounding box center [200, 155] width 12 height 12
click at [144, 150] on span "Desconsiderar registro" at bounding box center [144, 150] width 53 height 6
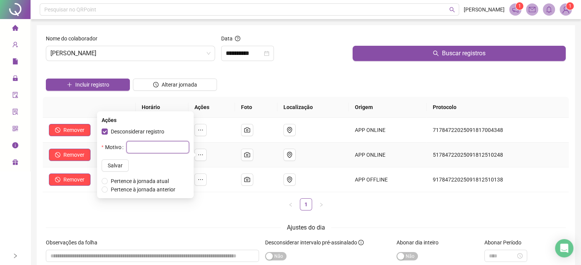
click at [142, 150] on input "text" at bounding box center [157, 147] width 63 height 12
type input "*"
click at [108, 165] on span "Salvar" at bounding box center [115, 166] width 15 height 8
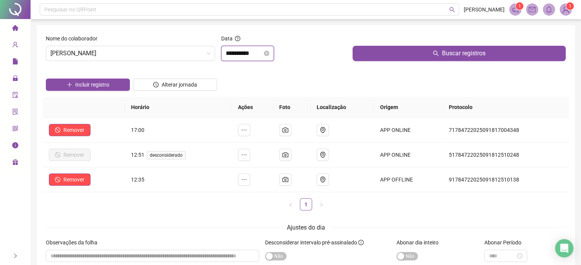
click at [253, 52] on input "**********" at bounding box center [244, 53] width 37 height 9
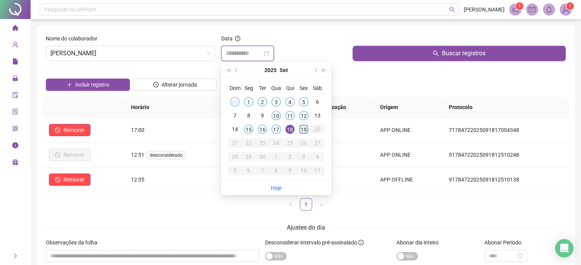
type input "**********"
click at [306, 131] on div "19" at bounding box center [303, 129] width 9 height 9
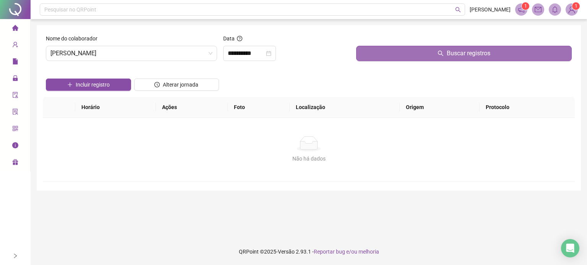
click at [378, 55] on button "Buscar registros" at bounding box center [463, 53] width 215 height 15
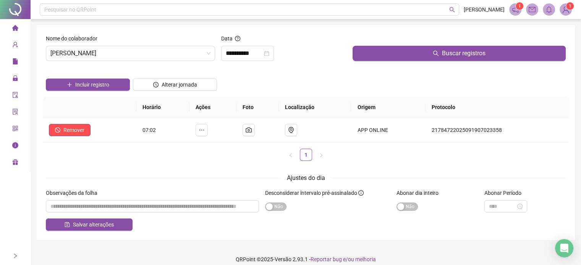
click at [310, 86] on div "Incluir registro Alterar jornada" at bounding box center [305, 82] width 523 height 30
click at [199, 93] on img at bounding box center [199, 93] width 0 height 0
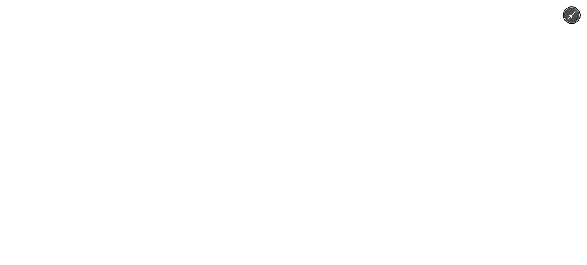
click at [474, 165] on div at bounding box center [293, 132] width 587 height 265
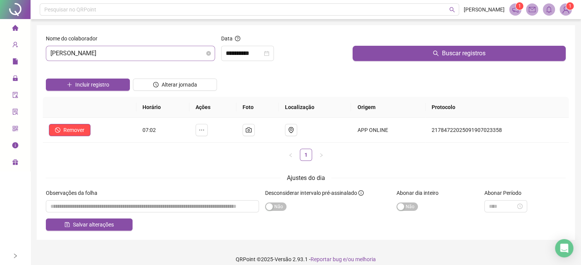
click at [125, 53] on span "[PERSON_NAME]" at bounding box center [130, 53] width 160 height 15
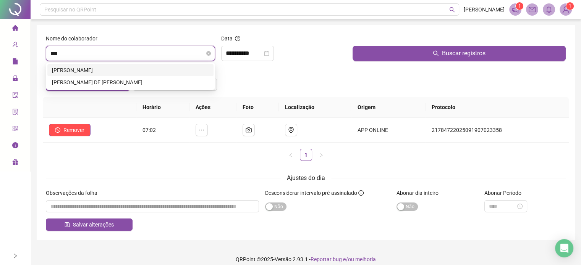
type input "****"
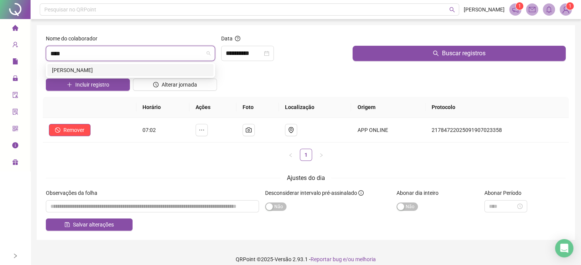
drag, startPoint x: 112, startPoint y: 71, endPoint x: 250, endPoint y: 54, distance: 138.9
click at [114, 70] on div "[PERSON_NAME]" at bounding box center [130, 70] width 157 height 8
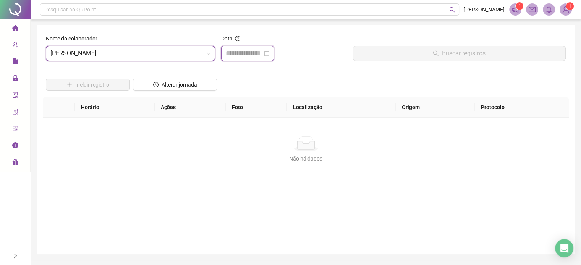
click at [251, 53] on input at bounding box center [244, 53] width 37 height 9
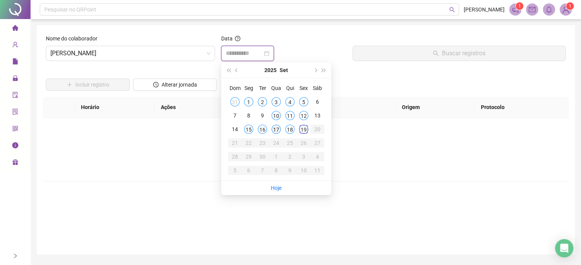
type input "**********"
click at [304, 112] on div "12" at bounding box center [303, 115] width 9 height 9
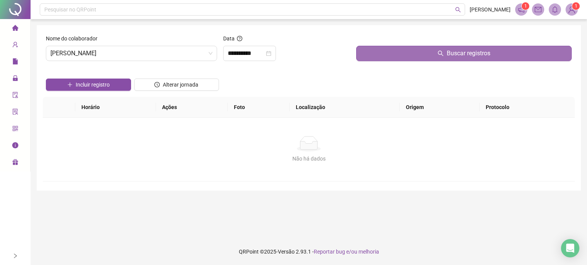
click at [371, 54] on button "Buscar registros" at bounding box center [463, 53] width 215 height 15
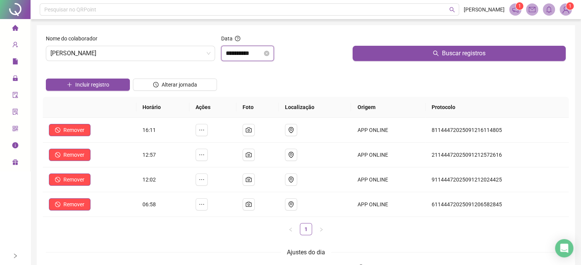
click at [252, 53] on input "**********" at bounding box center [244, 53] width 37 height 9
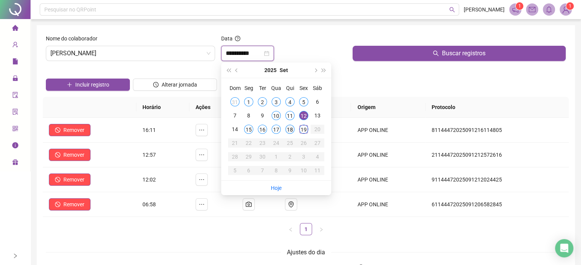
type input "**********"
click at [288, 132] on div "18" at bounding box center [289, 129] width 9 height 9
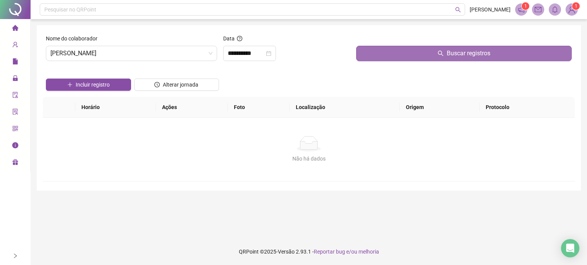
click at [391, 58] on button "Buscar registros" at bounding box center [463, 53] width 215 height 15
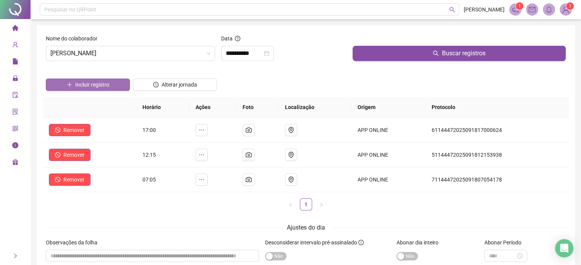
click at [101, 87] on span "Incluir registro" at bounding box center [92, 85] width 34 height 8
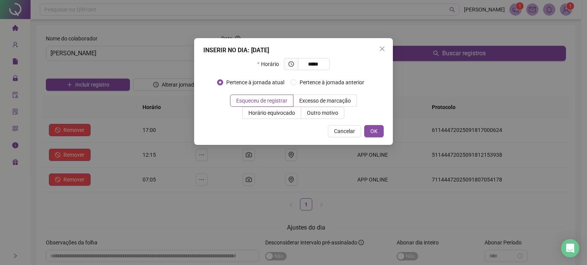
type input "*****"
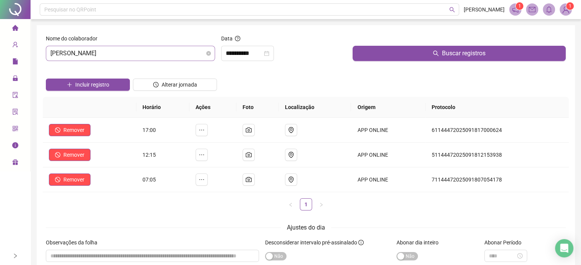
click at [146, 49] on span "[PERSON_NAME]" at bounding box center [130, 53] width 160 height 15
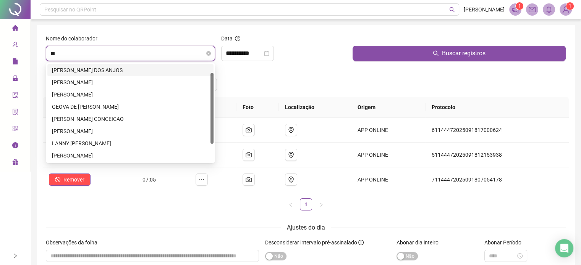
type input "***"
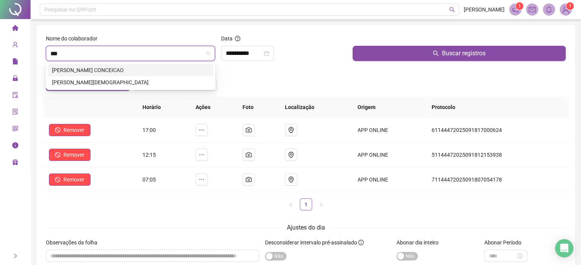
click at [147, 68] on div "[PERSON_NAME] CONCEICAO" at bounding box center [130, 70] width 157 height 8
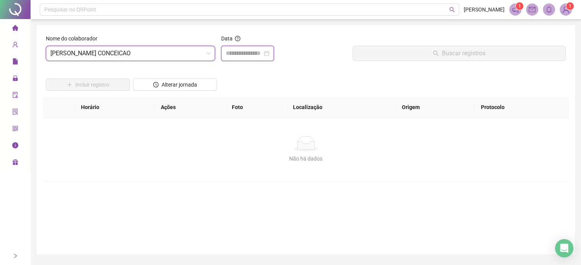
click at [242, 55] on input at bounding box center [244, 53] width 37 height 9
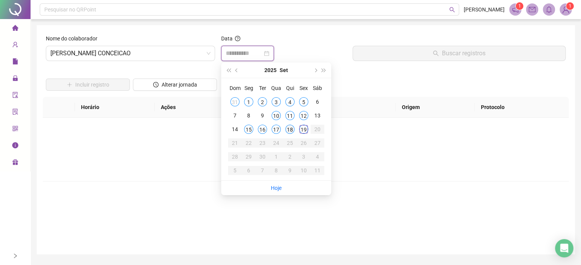
type input "**********"
click at [290, 130] on div "18" at bounding box center [289, 129] width 9 height 9
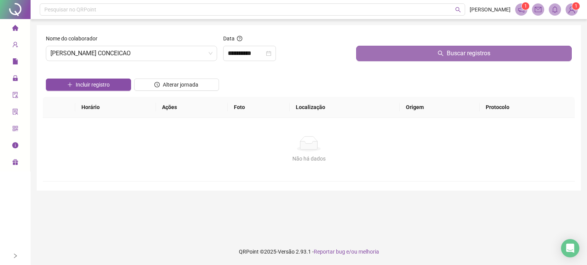
click at [381, 56] on button "Buscar registros" at bounding box center [463, 53] width 215 height 15
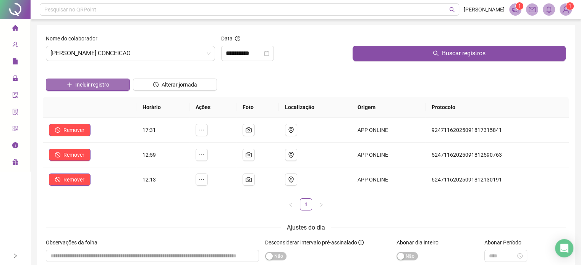
click at [95, 81] on span "Incluir registro" at bounding box center [92, 85] width 34 height 8
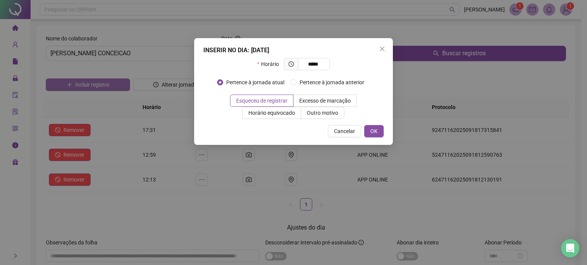
type input "*****"
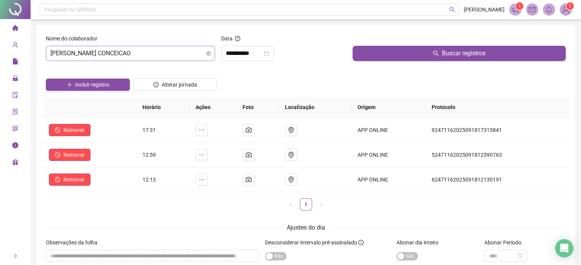
scroll to position [98, 0]
click at [115, 52] on span "[PERSON_NAME] CONCEICAO" at bounding box center [130, 53] width 160 height 15
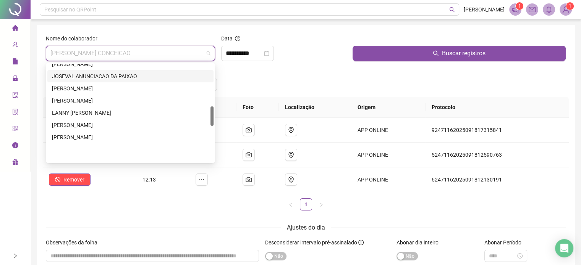
scroll to position [212, 0]
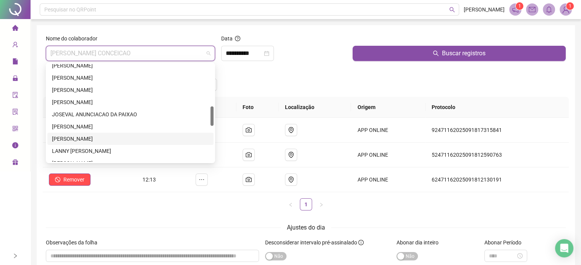
click at [83, 141] on div "[PERSON_NAME]" at bounding box center [130, 139] width 157 height 8
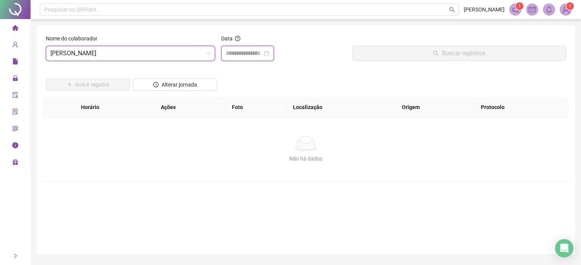
click at [252, 55] on input at bounding box center [244, 53] width 37 height 9
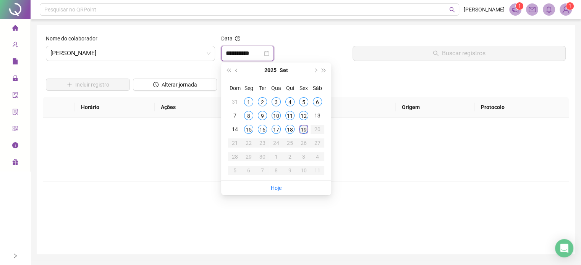
type input "**********"
click at [302, 103] on div "5" at bounding box center [303, 101] width 9 height 9
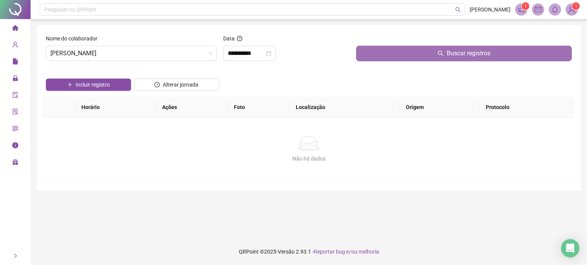
click at [378, 49] on button "Buscar registros" at bounding box center [463, 53] width 215 height 15
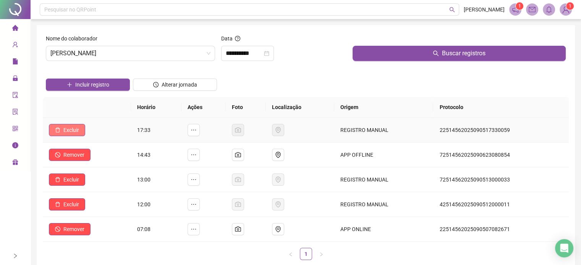
click at [72, 127] on span "Excluir" at bounding box center [71, 130] width 16 height 8
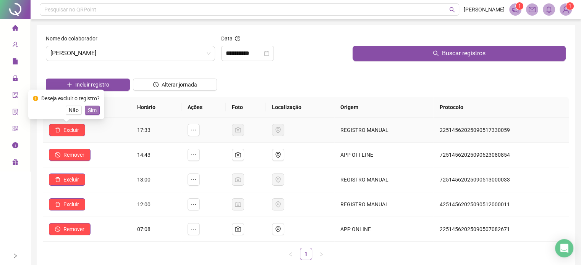
click at [93, 109] on span "Sim" at bounding box center [92, 110] width 9 height 8
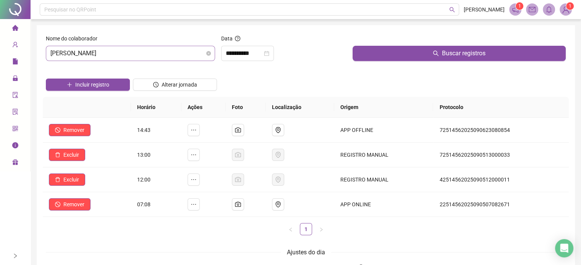
click at [156, 53] on span "[PERSON_NAME]" at bounding box center [130, 53] width 160 height 15
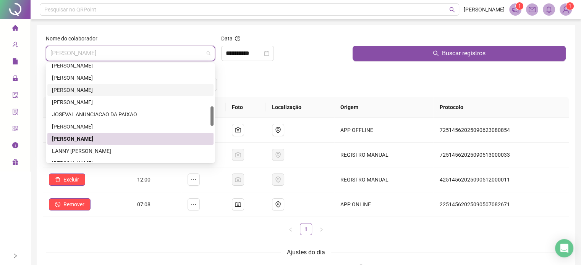
click at [90, 86] on div "[PERSON_NAME]" at bounding box center [130, 90] width 157 height 8
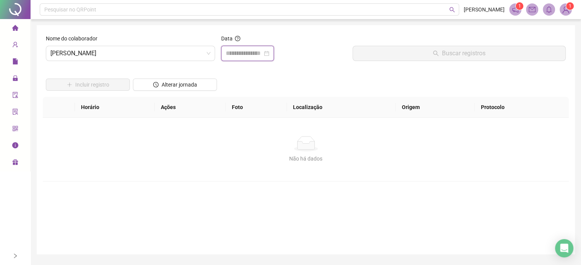
click at [244, 51] on input at bounding box center [244, 53] width 37 height 9
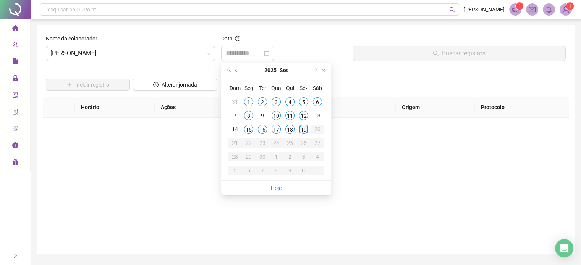
click at [306, 127] on div "19" at bounding box center [303, 129] width 9 height 9
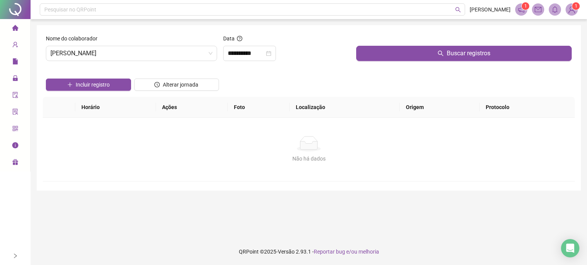
click at [251, 44] on div "Data" at bounding box center [286, 39] width 127 height 11
drag, startPoint x: 263, startPoint y: 52, endPoint x: 265, endPoint y: 56, distance: 4.1
click at [263, 52] on input "**********" at bounding box center [246, 53] width 37 height 9
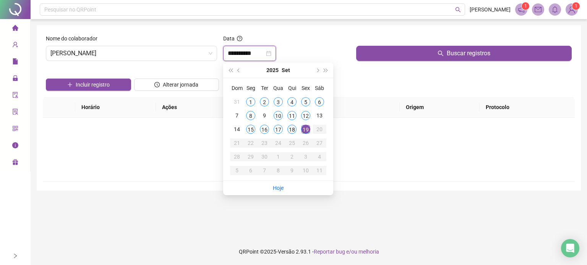
type input "**********"
click at [291, 128] on div "18" at bounding box center [291, 129] width 9 height 9
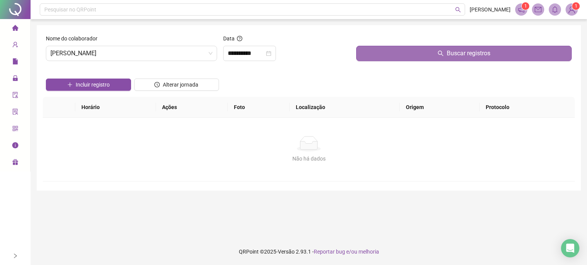
click at [409, 46] on button "Buscar registros" at bounding box center [463, 53] width 215 height 15
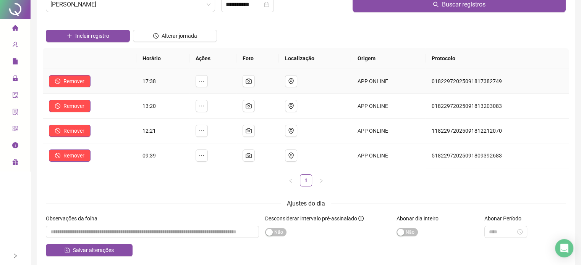
scroll to position [81, 0]
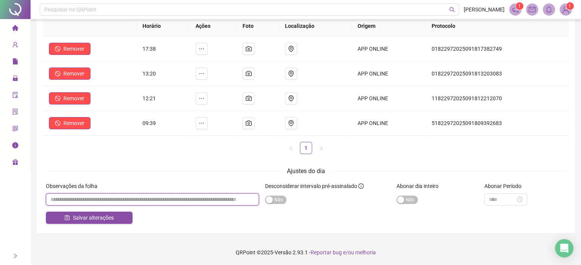
click at [207, 201] on input "textarea" at bounding box center [152, 200] width 213 height 12
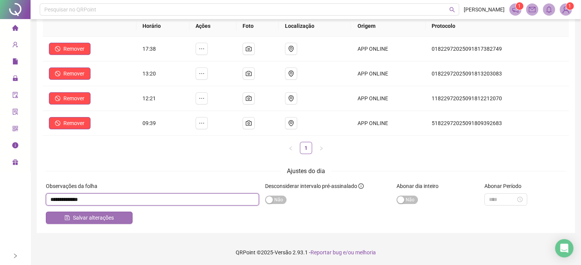
type input "**********"
click at [76, 220] on span "Salvar alterações" at bounding box center [93, 218] width 41 height 8
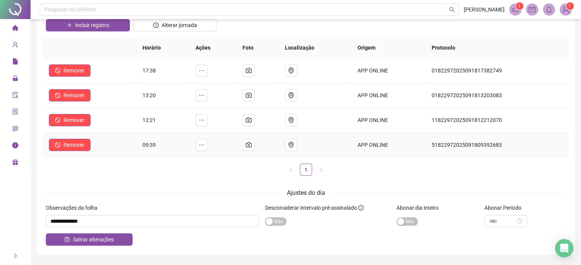
scroll to position [0, 0]
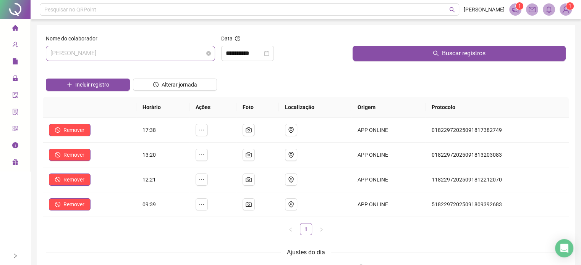
click at [148, 50] on span "[PERSON_NAME]" at bounding box center [130, 53] width 160 height 15
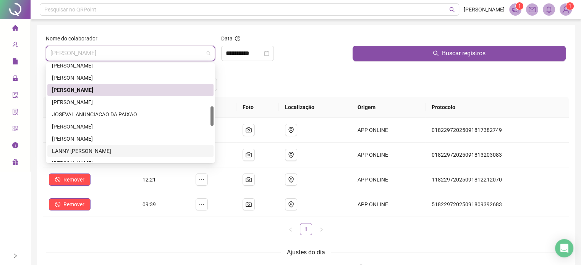
scroll to position [289, 0]
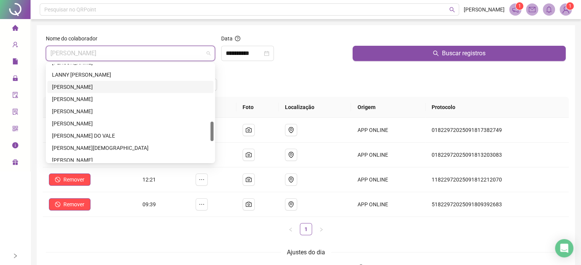
click at [103, 87] on div "[PERSON_NAME]" at bounding box center [130, 87] width 157 height 8
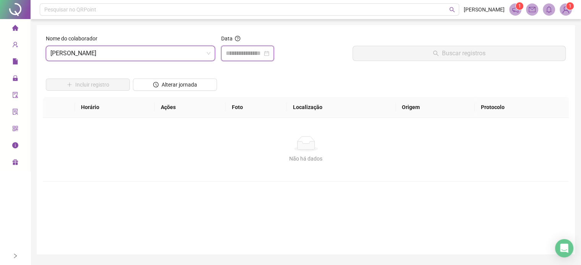
click at [249, 49] on input at bounding box center [244, 53] width 37 height 9
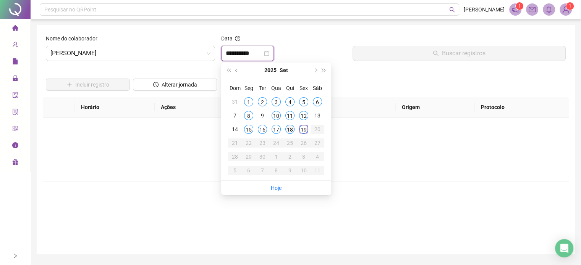
type input "**********"
click at [287, 129] on div "18" at bounding box center [289, 129] width 9 height 9
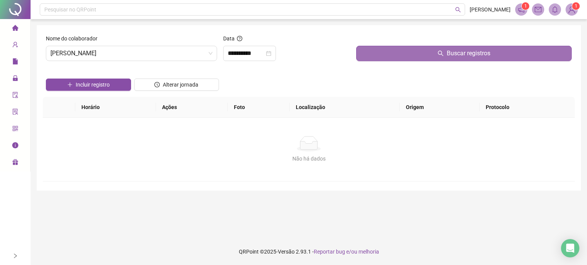
click at [390, 53] on button "Buscar registros" at bounding box center [463, 53] width 215 height 15
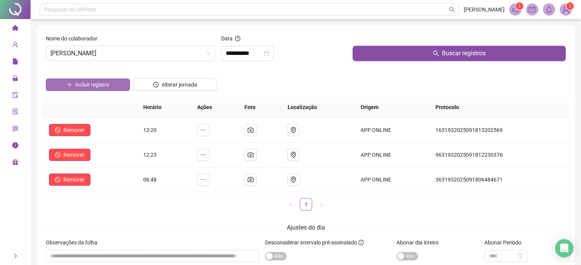
click at [113, 87] on button "Incluir registro" at bounding box center [88, 85] width 84 height 12
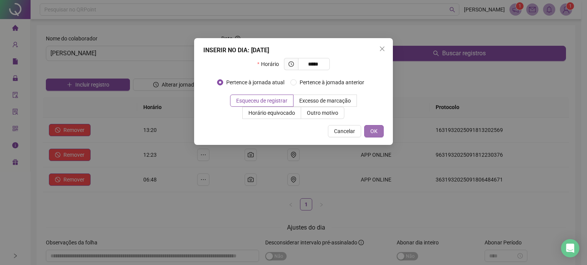
type input "*****"
click at [371, 131] on span "OK" at bounding box center [373, 131] width 7 height 8
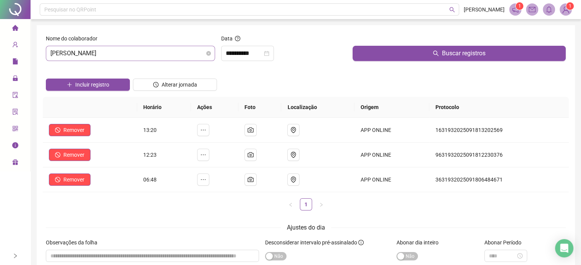
click at [156, 58] on span "[PERSON_NAME]" at bounding box center [130, 53] width 160 height 15
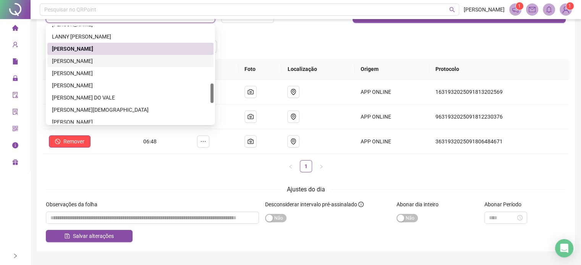
click at [84, 64] on div "[PERSON_NAME]" at bounding box center [130, 61] width 157 height 8
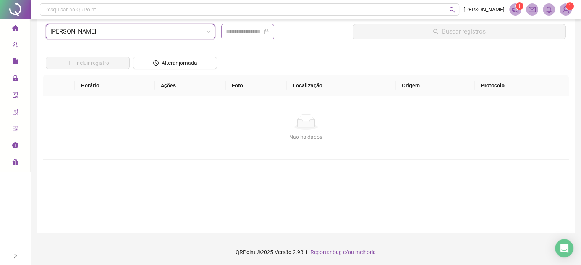
click at [257, 26] on div at bounding box center [247, 31] width 53 height 15
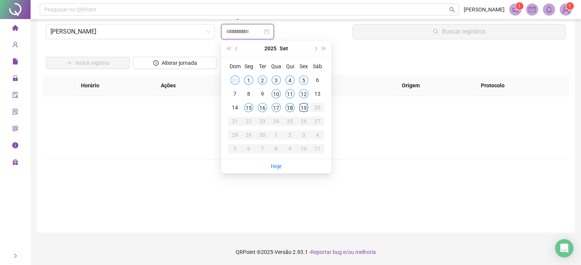
type input "**********"
click at [292, 107] on div "18" at bounding box center [289, 107] width 9 height 9
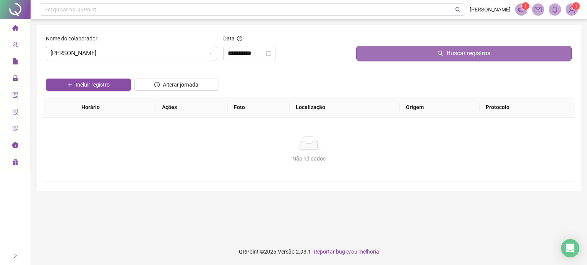
click at [389, 52] on button "Buscar registros" at bounding box center [463, 53] width 215 height 15
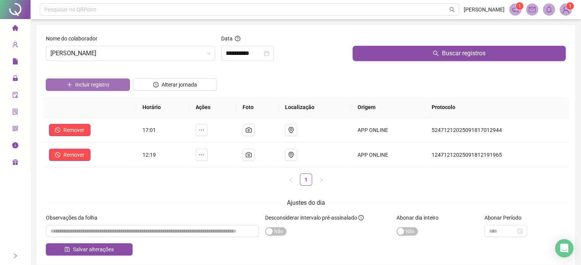
click at [80, 87] on span "Incluir registro" at bounding box center [92, 85] width 34 height 8
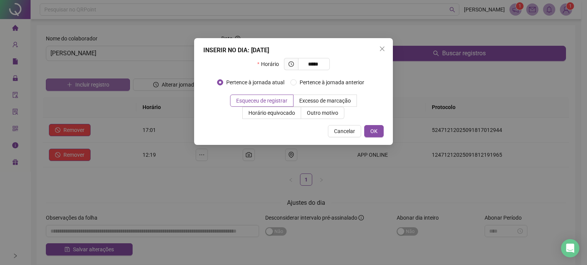
type input "*****"
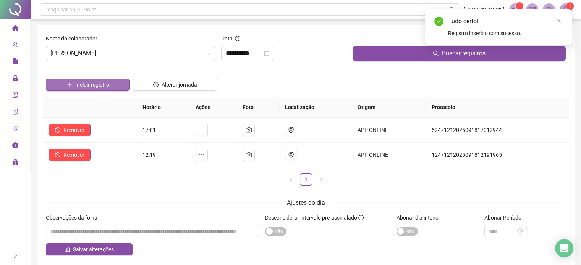
click at [105, 84] on span "Incluir registro" at bounding box center [92, 85] width 34 height 8
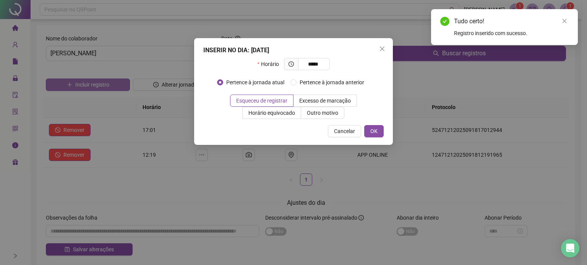
type input "*****"
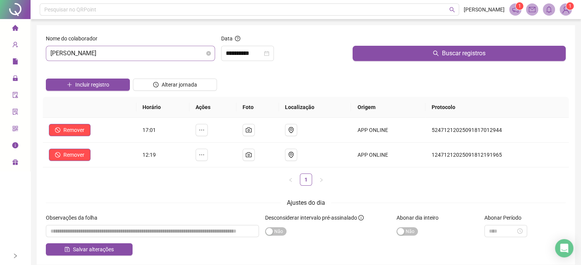
click at [139, 59] on span "[PERSON_NAME]" at bounding box center [130, 53] width 160 height 15
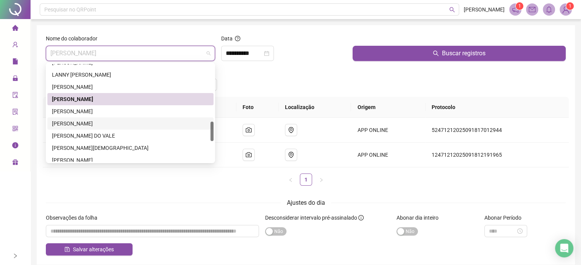
click at [96, 120] on div "[PERSON_NAME]" at bounding box center [130, 124] width 157 height 8
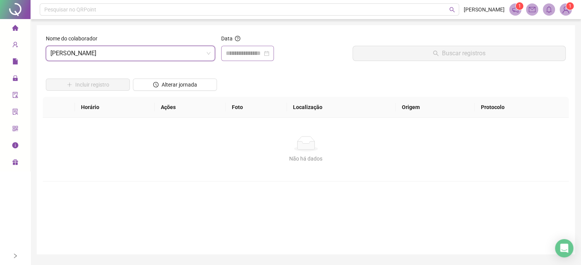
click at [241, 58] on div at bounding box center [247, 53] width 53 height 15
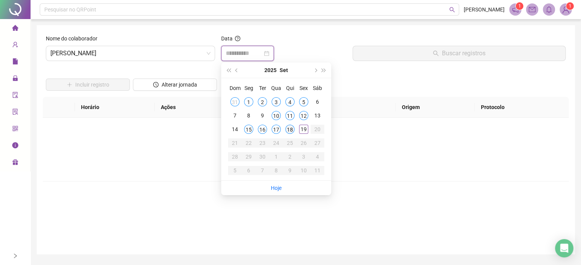
type input "**********"
drag, startPoint x: 287, startPoint y: 128, endPoint x: 315, endPoint y: 99, distance: 39.7
click at [288, 128] on div "18" at bounding box center [289, 129] width 9 height 9
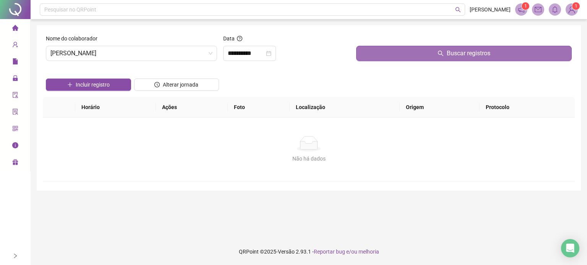
click at [385, 52] on button "Buscar registros" at bounding box center [463, 53] width 215 height 15
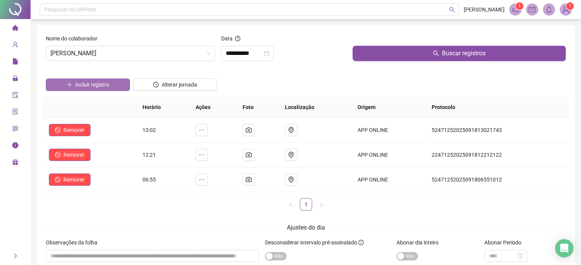
click at [89, 85] on span "Incluir registro" at bounding box center [92, 85] width 34 height 8
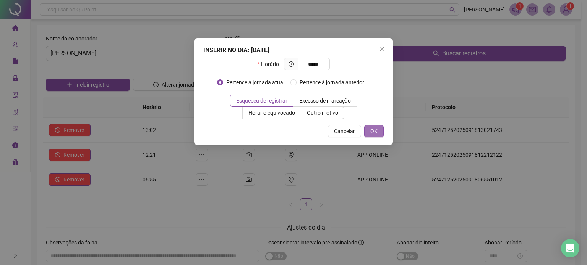
type input "*****"
click at [378, 131] on button "OK" at bounding box center [373, 131] width 19 height 12
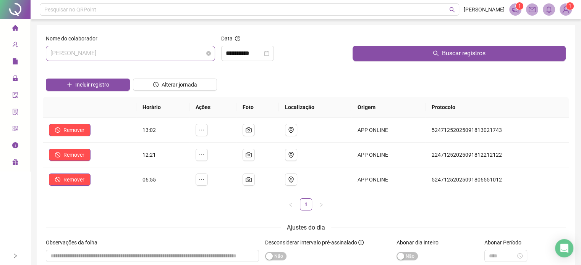
click at [129, 53] on span "[PERSON_NAME]" at bounding box center [130, 53] width 160 height 15
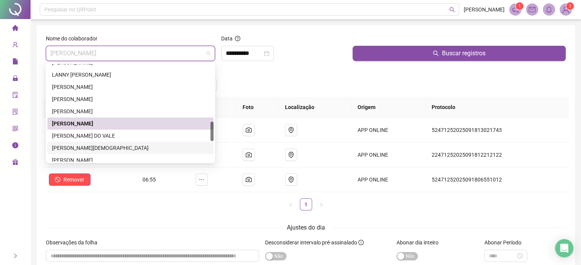
click at [92, 146] on div "[PERSON_NAME][DEMOGRAPHIC_DATA]" at bounding box center [130, 148] width 157 height 8
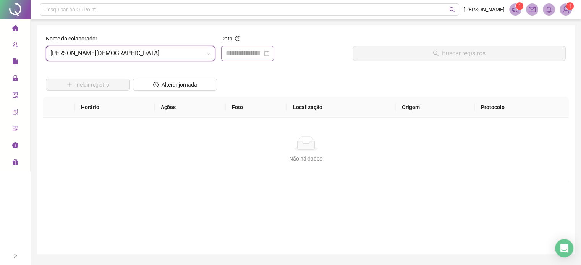
click at [252, 49] on div at bounding box center [247, 53] width 53 height 15
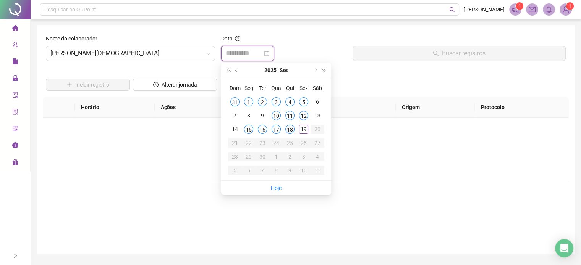
type input "**********"
click at [291, 130] on div "18" at bounding box center [289, 129] width 9 height 9
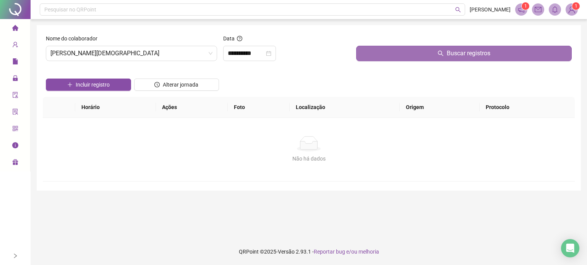
click at [393, 51] on button "Buscar registros" at bounding box center [463, 53] width 215 height 15
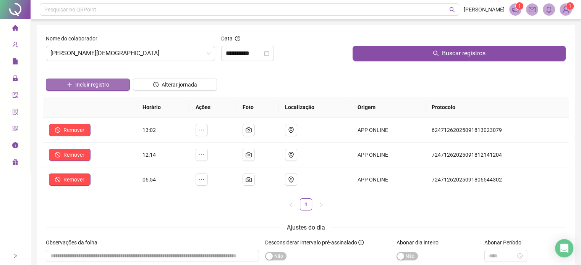
click at [118, 86] on button "Incluir registro" at bounding box center [88, 85] width 84 height 12
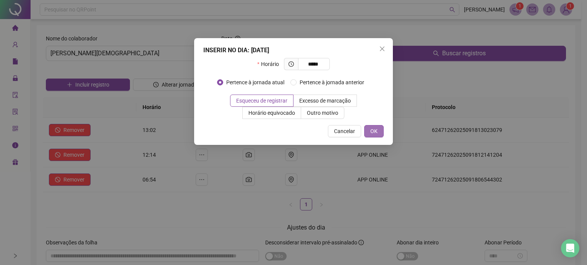
type input "*****"
click at [374, 135] on span "OK" at bounding box center [373, 131] width 7 height 8
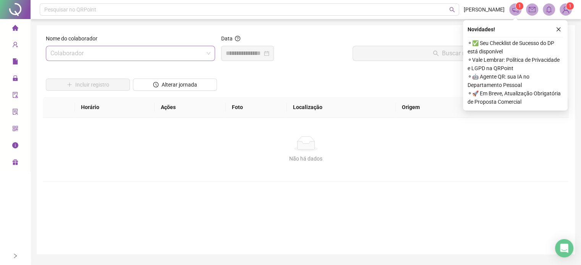
click at [169, 50] on input "search" at bounding box center [126, 53] width 153 height 15
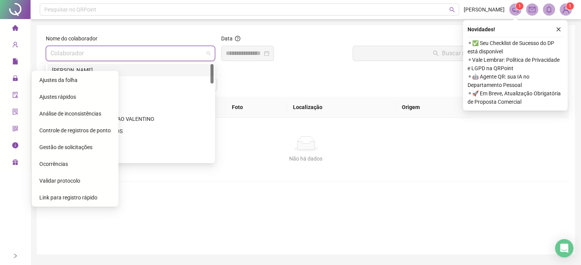
click at [16, 76] on icon "lock" at bounding box center [15, 78] width 6 height 6
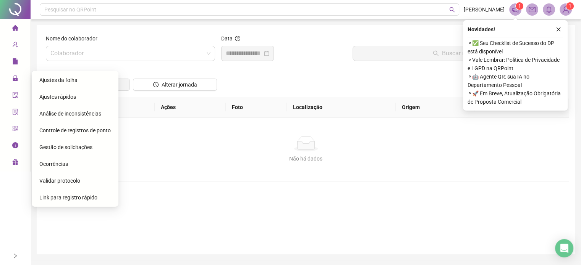
click at [86, 146] on span "Gestão de solicitações" at bounding box center [65, 147] width 53 height 6
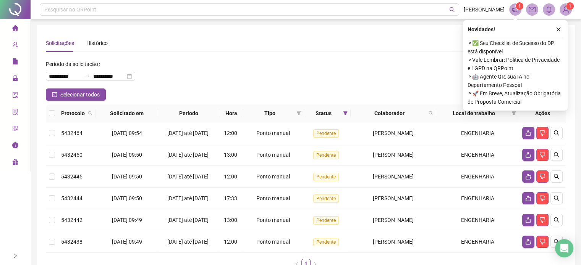
click at [558, 26] on button "button" at bounding box center [558, 29] width 9 height 9
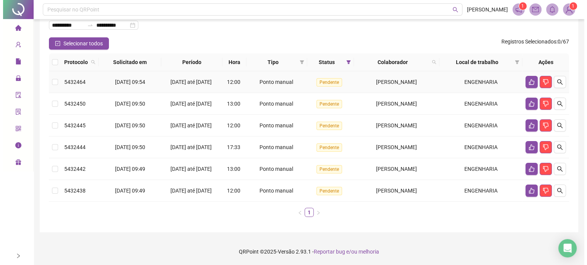
scroll to position [78, 0]
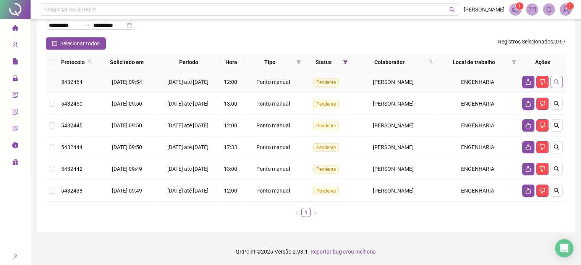
click at [559, 76] on button "button" at bounding box center [556, 82] width 12 height 12
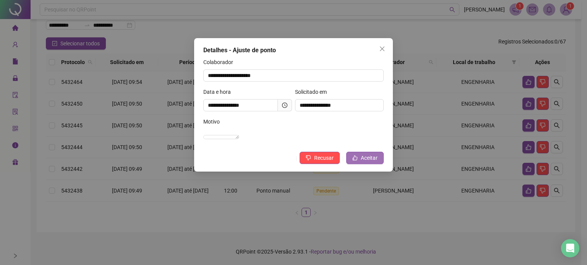
click at [363, 162] on span "Aceitar" at bounding box center [369, 158] width 17 height 8
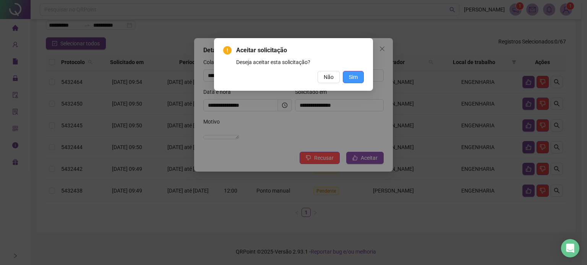
click at [353, 81] on span "Sim" at bounding box center [353, 77] width 9 height 8
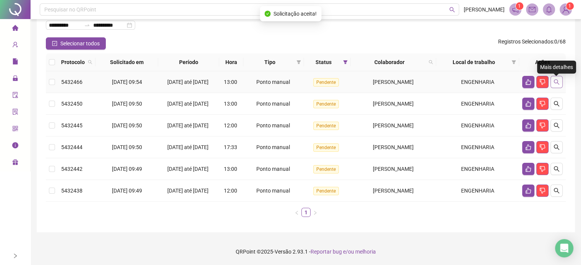
click at [557, 79] on icon "search" at bounding box center [556, 81] width 5 height 5
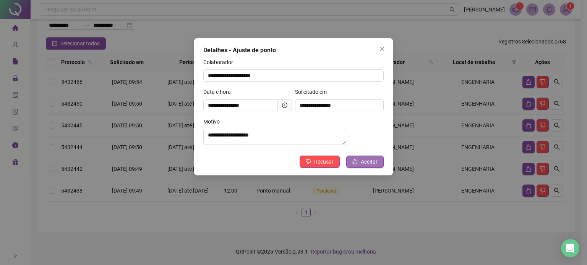
click at [373, 166] on span "Aceitar" at bounding box center [369, 162] width 17 height 8
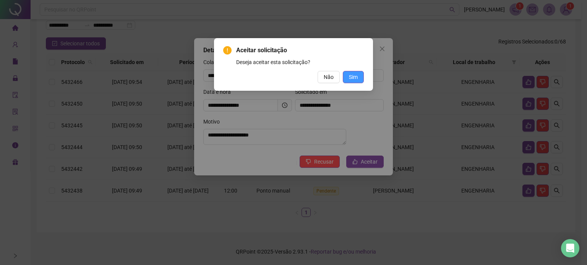
click at [355, 77] on span "Sim" at bounding box center [353, 77] width 9 height 8
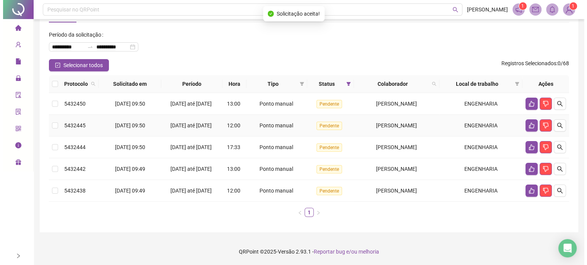
scroll to position [52, 0]
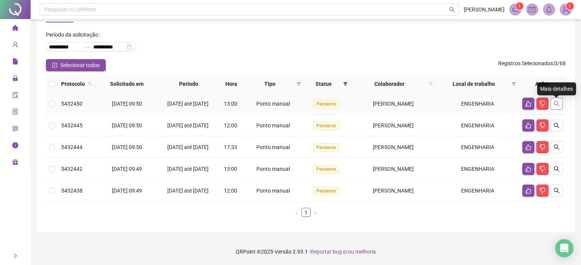
click at [559, 101] on icon "search" at bounding box center [556, 104] width 6 height 6
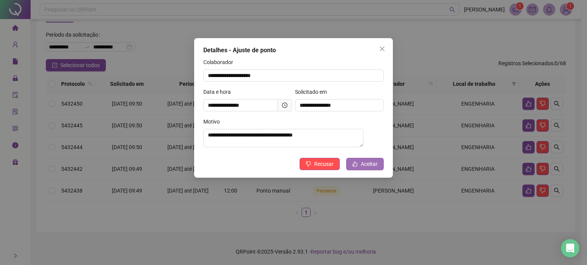
click at [369, 168] on span "Aceitar" at bounding box center [369, 164] width 17 height 8
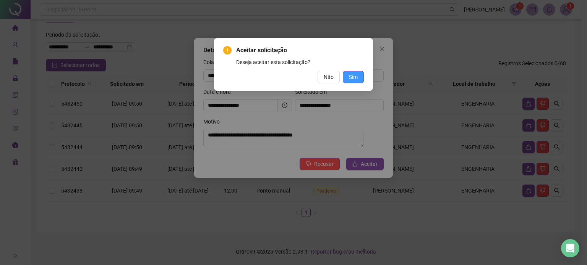
click at [354, 74] on span "Sim" at bounding box center [353, 77] width 9 height 8
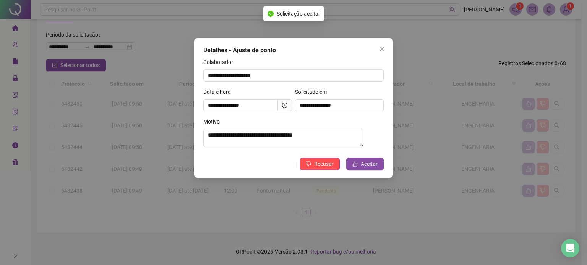
scroll to position [26, 0]
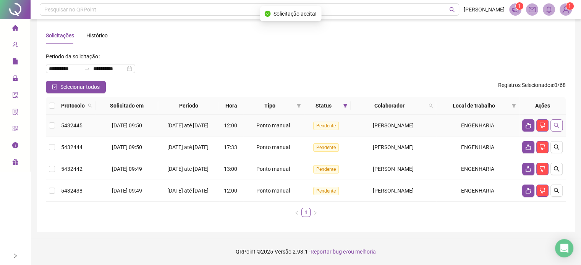
click at [555, 123] on icon "search" at bounding box center [556, 126] width 6 height 6
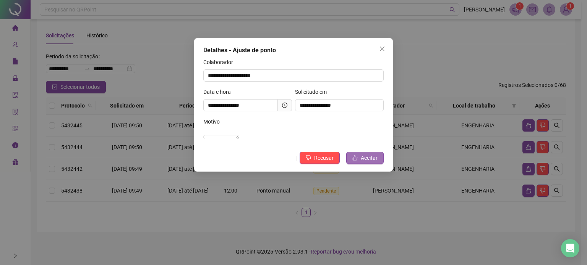
click at [377, 162] on span "Aceitar" at bounding box center [369, 158] width 17 height 8
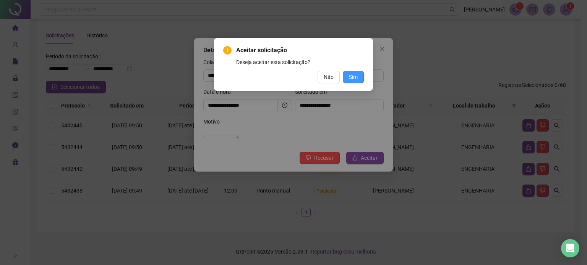
click at [350, 76] on span "Sim" at bounding box center [353, 77] width 9 height 8
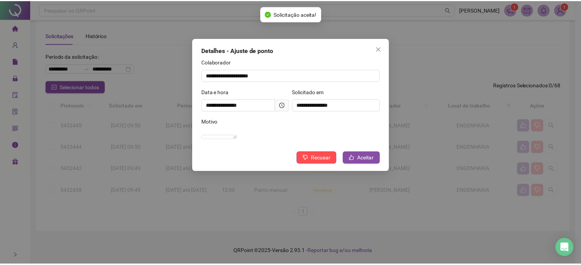
scroll to position [0, 0]
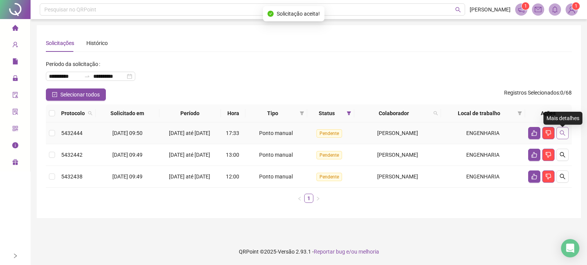
click at [561, 129] on button "button" at bounding box center [562, 133] width 12 height 12
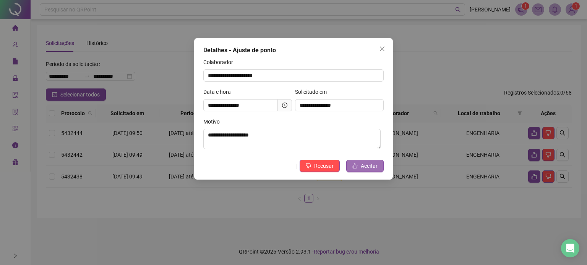
click at [361, 165] on button "Aceitar" at bounding box center [364, 166] width 37 height 12
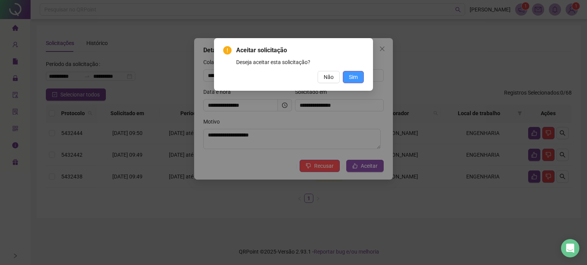
click at [355, 74] on span "Sim" at bounding box center [353, 77] width 9 height 8
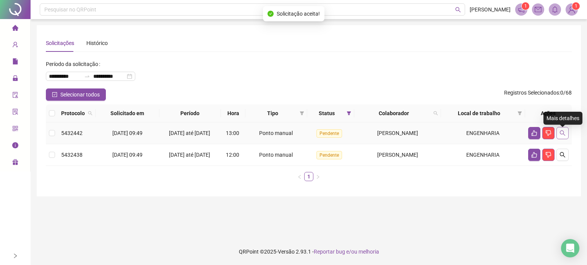
click at [564, 134] on icon "search" at bounding box center [562, 133] width 6 height 6
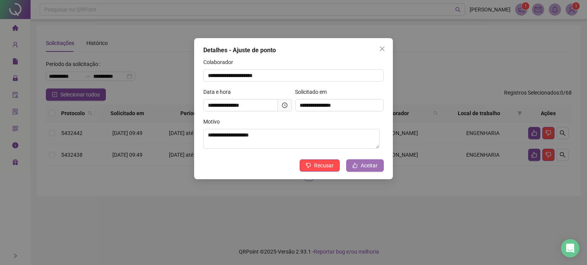
click at [371, 168] on span "Aceitar" at bounding box center [369, 166] width 17 height 8
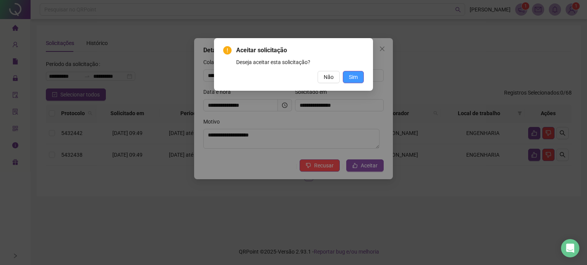
click at [351, 73] on span "Sim" at bounding box center [353, 77] width 9 height 8
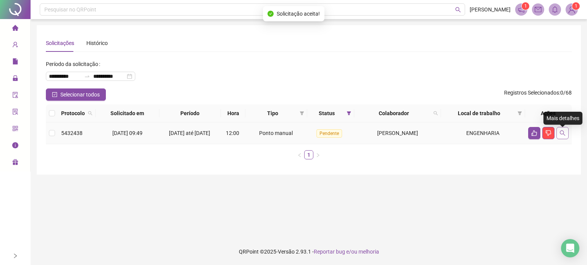
click at [563, 136] on icon "search" at bounding box center [562, 133] width 6 height 6
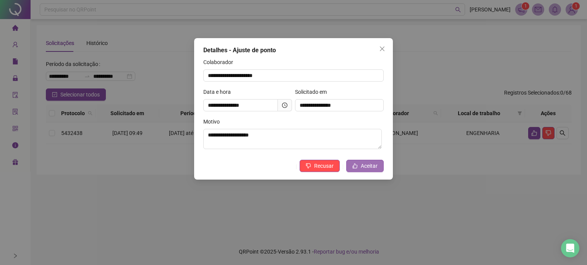
click at [370, 167] on span "Aceitar" at bounding box center [369, 166] width 17 height 8
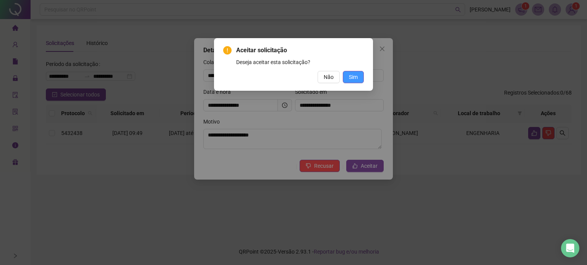
click at [357, 72] on button "Sim" at bounding box center [353, 77] width 21 height 12
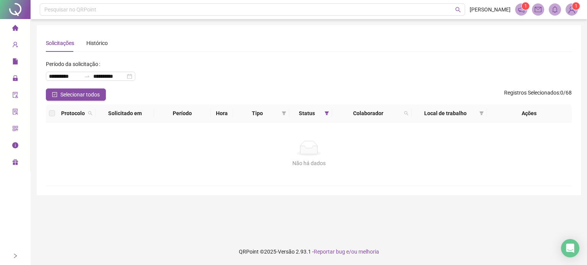
click at [10, 28] on li "Página inicial" at bounding box center [15, 28] width 27 height 15
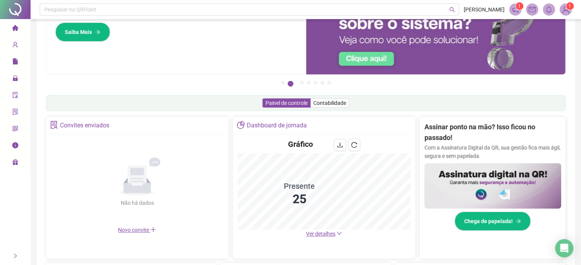
scroll to position [76, 0]
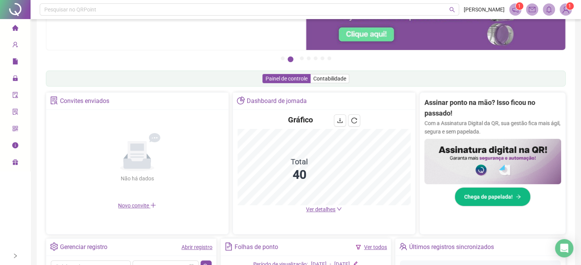
click at [313, 207] on span "Ver detalhes" at bounding box center [320, 210] width 29 height 6
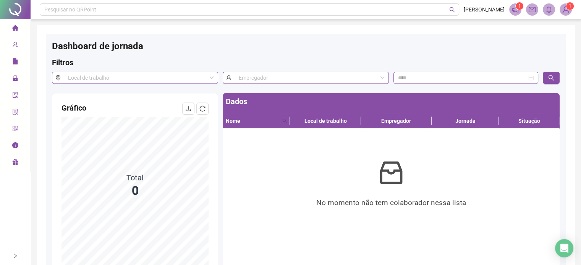
click at [12, 29] on icon "home" at bounding box center [15, 28] width 6 height 6
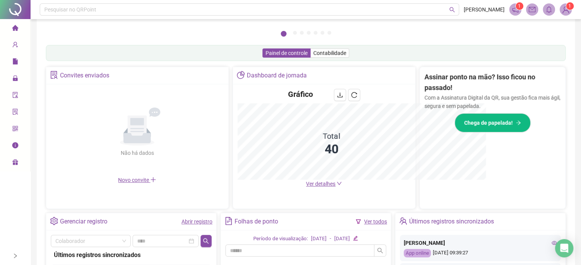
scroll to position [138, 0]
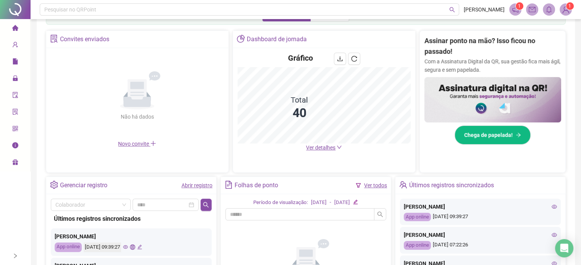
click at [322, 148] on span "Ver detalhes" at bounding box center [320, 148] width 29 height 6
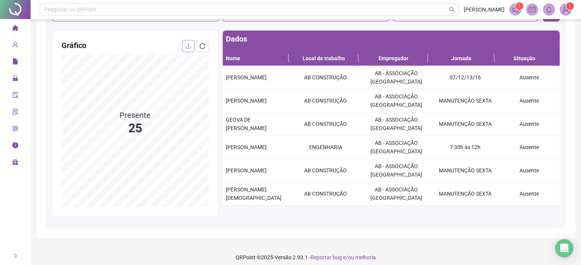
scroll to position [68, 0]
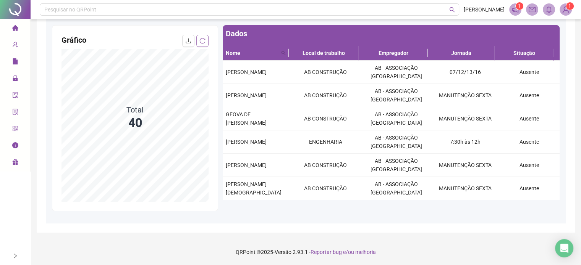
click at [202, 41] on icon "reload" at bounding box center [202, 41] width 6 height 6
